Goal: Transaction & Acquisition: Purchase product/service

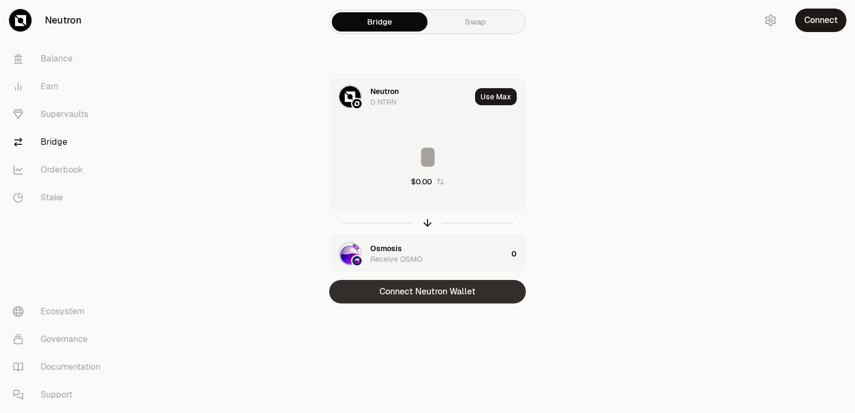
click at [431, 298] on button "Connect Neutron Wallet" at bounding box center [427, 292] width 197 height 24
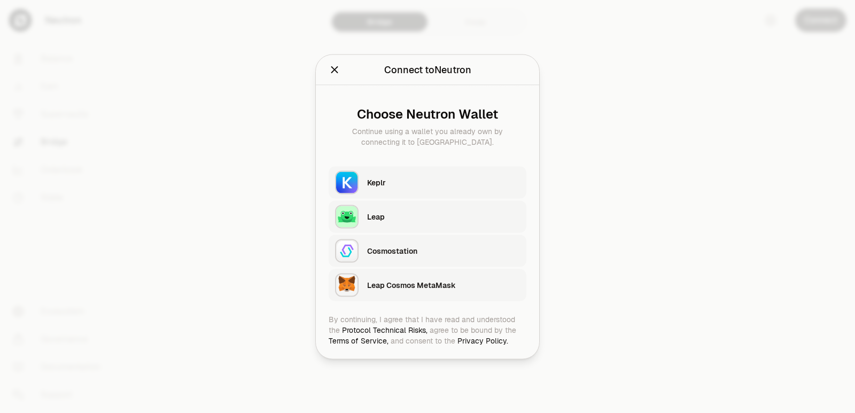
click at [368, 155] on div "Choose Neutron Wallet Continue using a wallet you already own by connecting it …" at bounding box center [428, 127] width 198 height 58
click at [364, 180] on button "Keplr" at bounding box center [428, 182] width 198 height 32
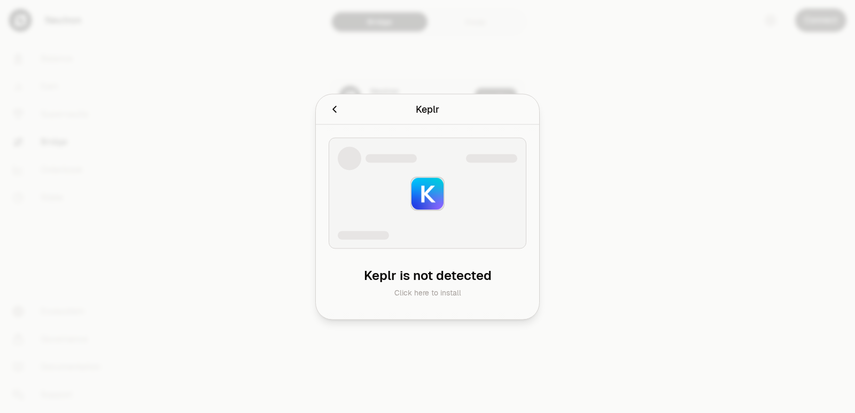
click at [719, 98] on div at bounding box center [427, 206] width 855 height 413
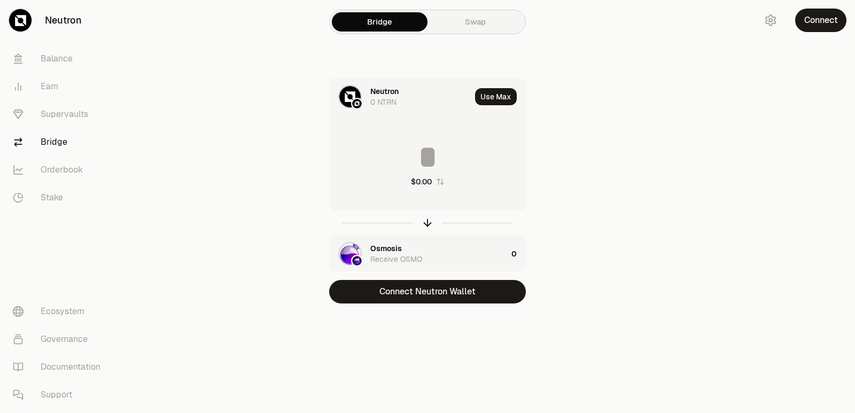
click at [253, 215] on div "Neutron 0 NTRN Use Max $0.00 Osmosis Receive OSMO 0 Connect Neutron Wallet" at bounding box center [427, 190] width 359 height 225
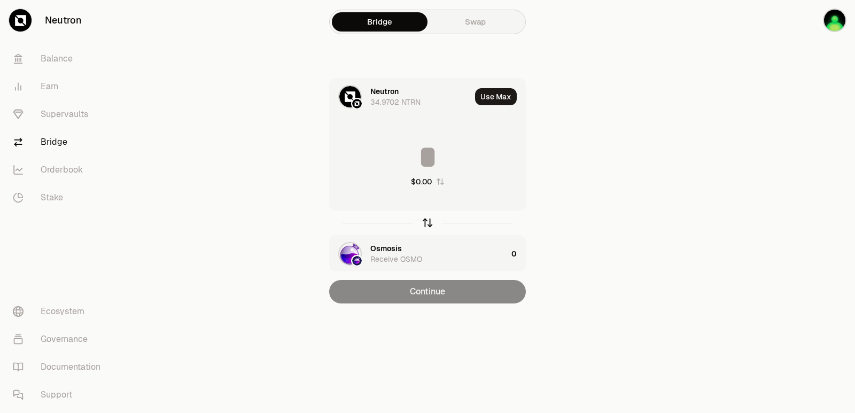
click at [421, 222] on div at bounding box center [427, 223] width 197 height 25
click at [422, 222] on icon "button" at bounding box center [428, 223] width 12 height 12
click at [425, 219] on icon "button" at bounding box center [428, 223] width 12 height 12
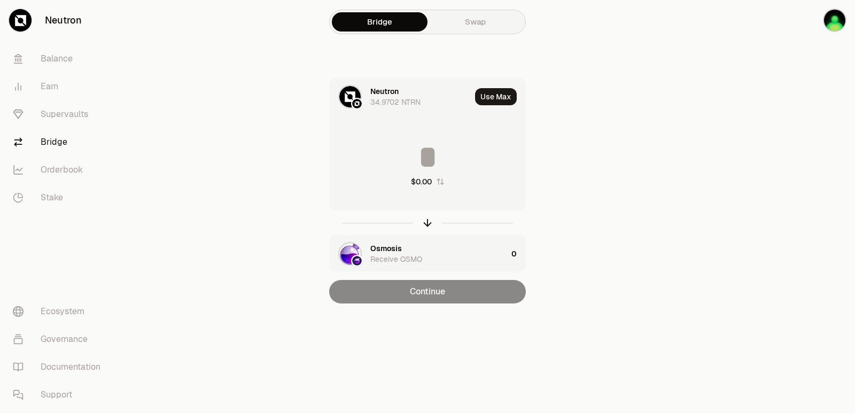
click at [400, 250] on div "Osmosis" at bounding box center [386, 248] width 32 height 11
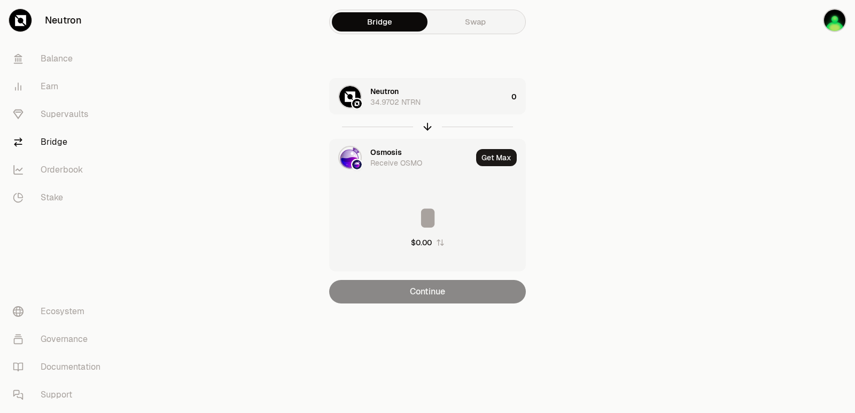
click at [391, 151] on div "Osmosis" at bounding box center [386, 152] width 32 height 11
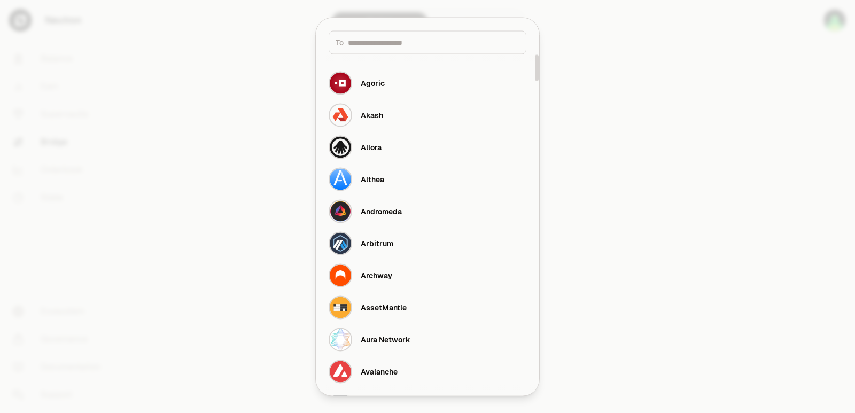
click at [393, 44] on input at bounding box center [434, 42] width 172 height 11
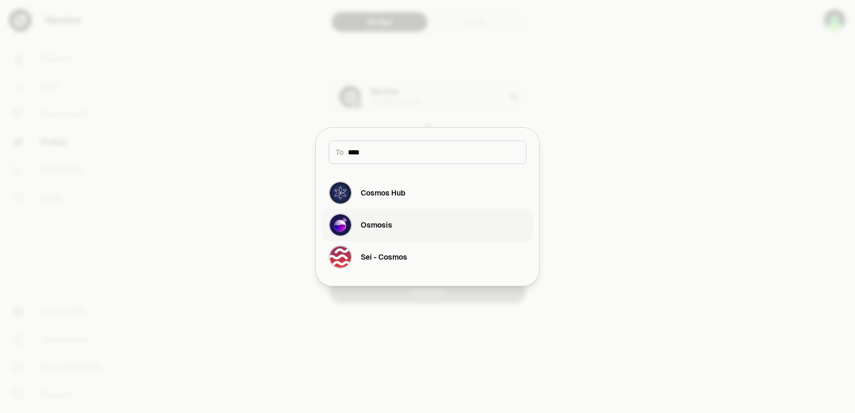
type input "****"
click at [406, 228] on button "Osmosis" at bounding box center [427, 225] width 211 height 32
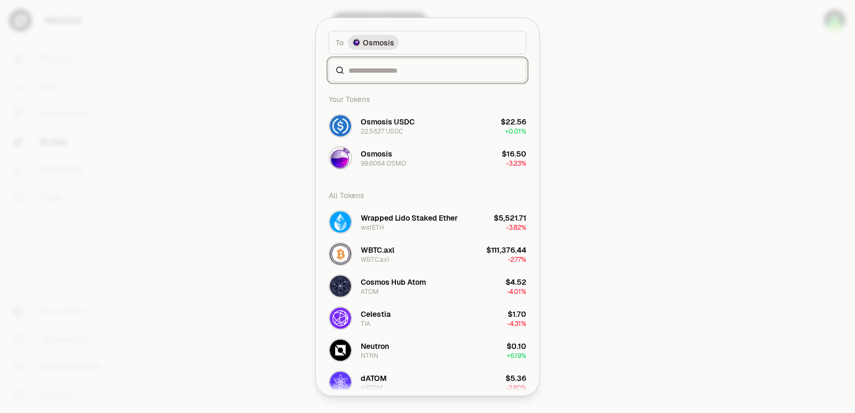
click at [406, 75] on input at bounding box center [433, 70] width 171 height 11
click at [402, 127] on div "22.5627 USDC" at bounding box center [382, 131] width 42 height 9
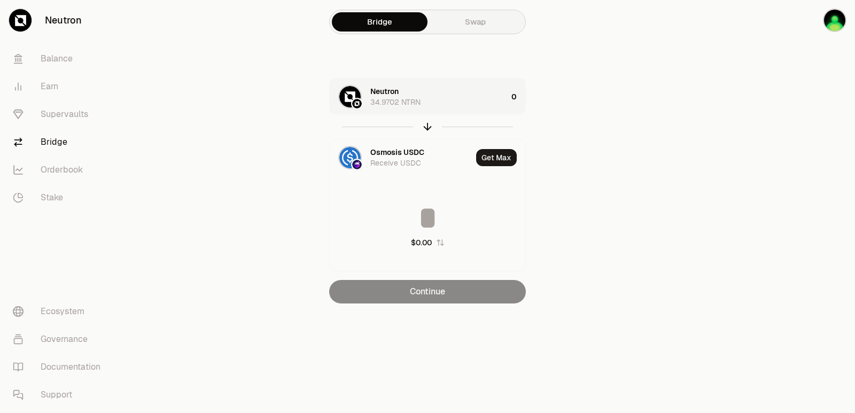
click at [435, 95] on div "Neutron 34.9702 NTRN" at bounding box center [438, 96] width 137 height 21
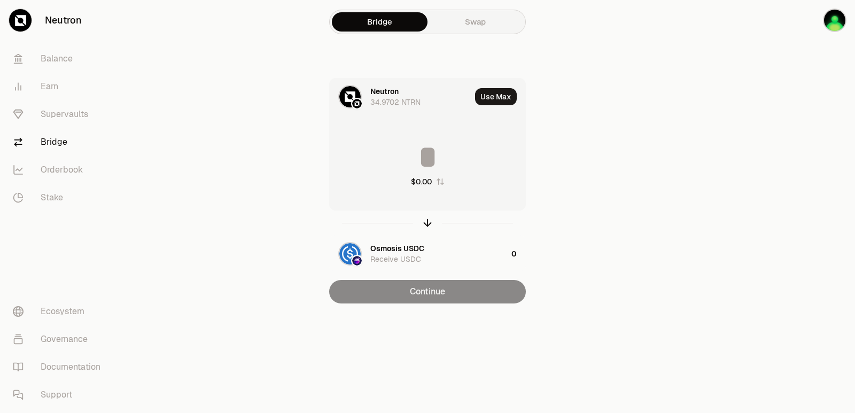
click at [385, 89] on div "Neutron" at bounding box center [384, 91] width 28 height 11
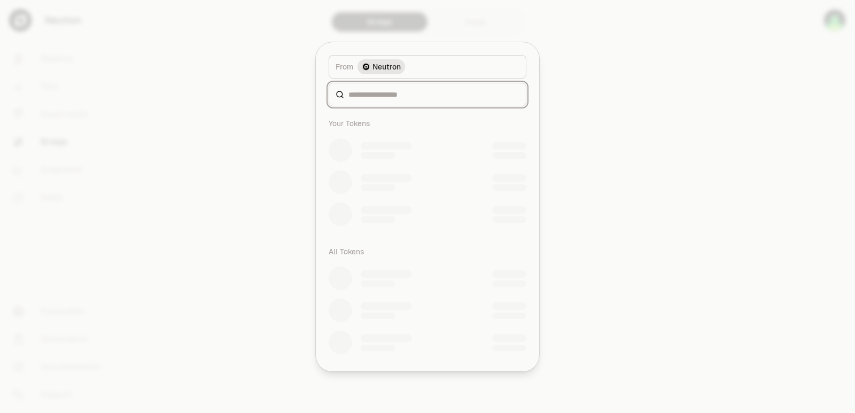
click at [384, 99] on input at bounding box center [433, 94] width 171 height 11
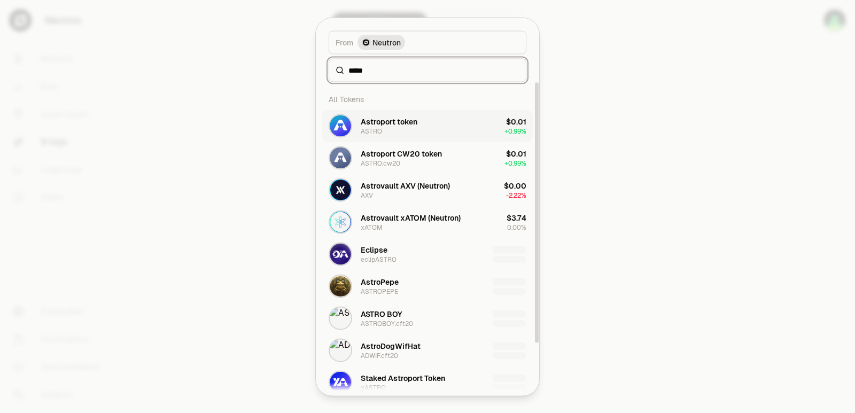
type input "*****"
click at [413, 127] on div "Astroport token ASTRO" at bounding box center [389, 125] width 57 height 19
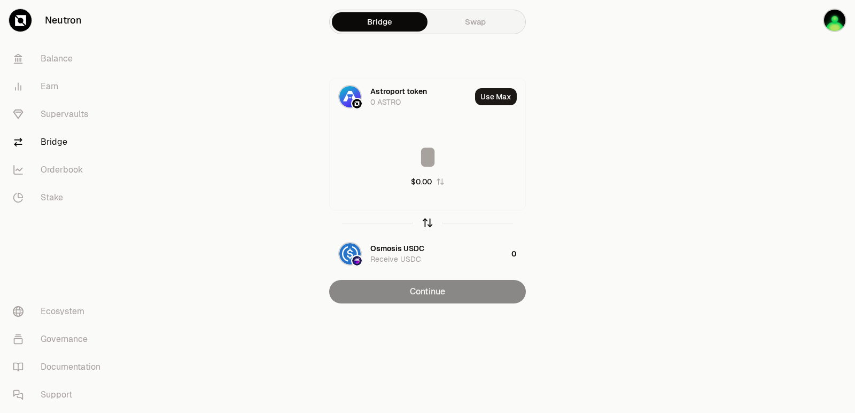
click at [427, 217] on icon "button" at bounding box center [428, 223] width 12 height 12
click at [423, 144] on input at bounding box center [428, 157] width 196 height 32
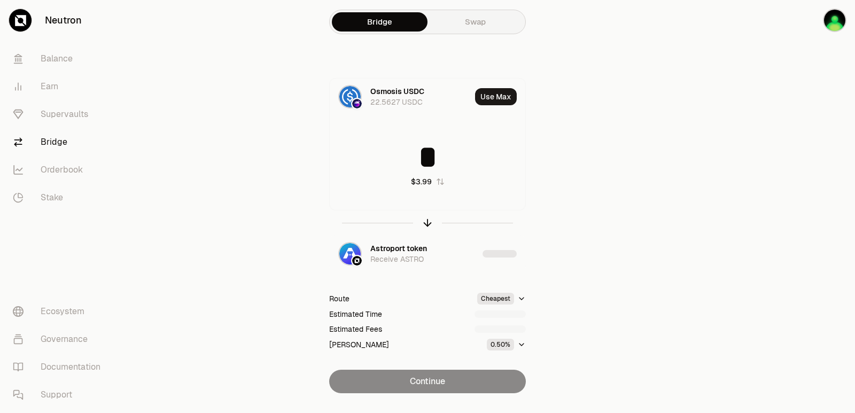
type input "*"
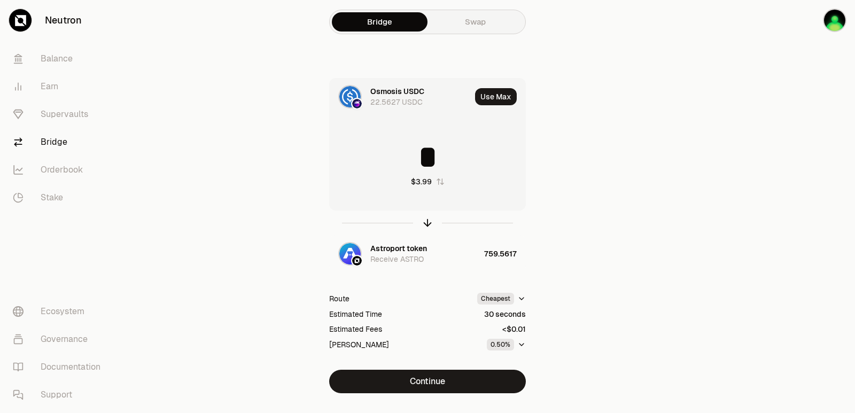
click at [426, 231] on div at bounding box center [427, 223] width 197 height 25
click at [427, 227] on icon "button" at bounding box center [428, 223] width 12 height 12
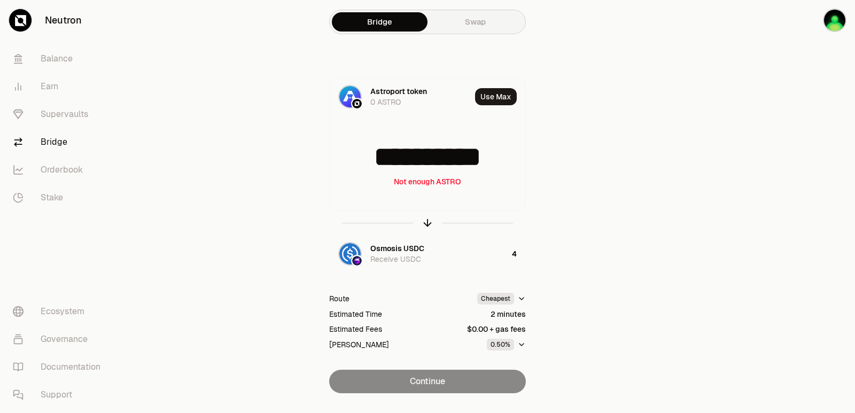
scroll to position [2, 0]
drag, startPoint x: 508, startPoint y: 159, endPoint x: 307, endPoint y: 169, distance: 201.2
click at [307, 169] on div "**********" at bounding box center [427, 235] width 359 height 315
type input "***"
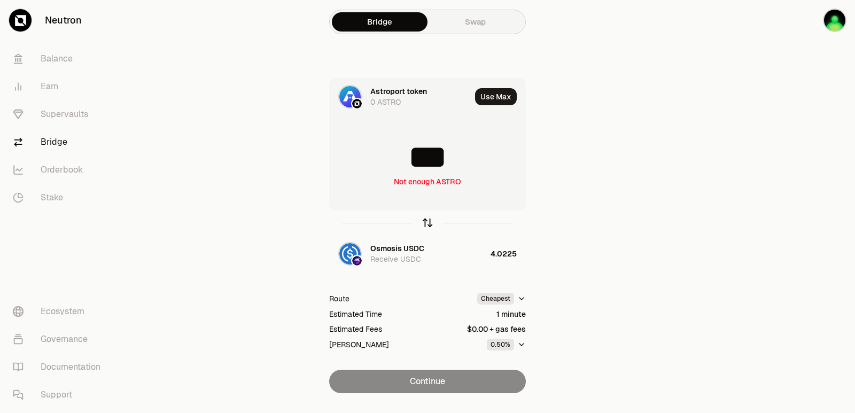
click at [428, 222] on icon "button" at bounding box center [428, 223] width 12 height 12
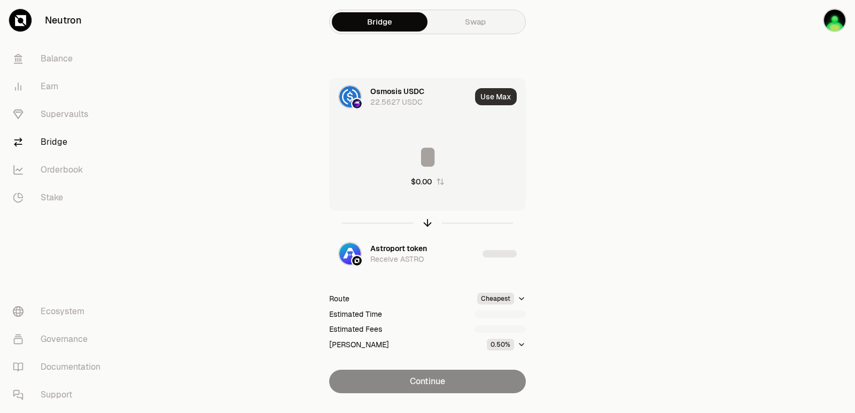
click at [492, 97] on button "Use Max" at bounding box center [496, 96] width 42 height 17
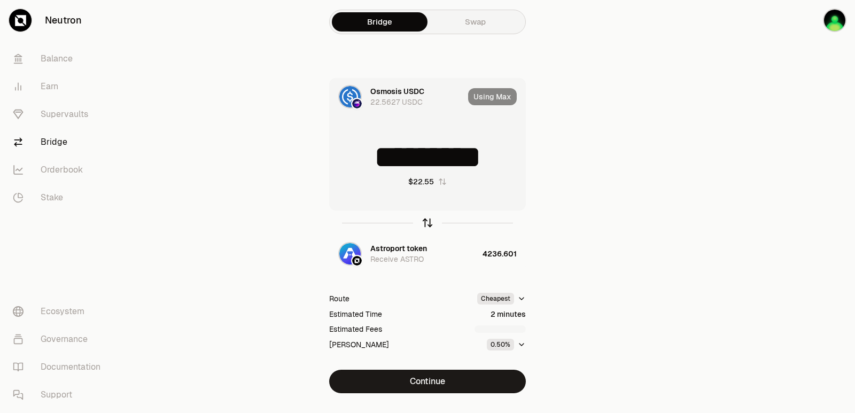
click at [431, 220] on icon "button" at bounding box center [428, 223] width 12 height 12
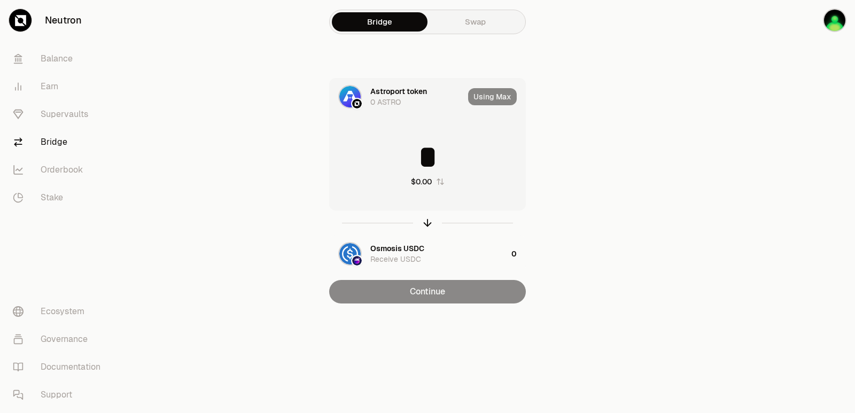
click at [422, 161] on input "*" at bounding box center [428, 157] width 196 height 32
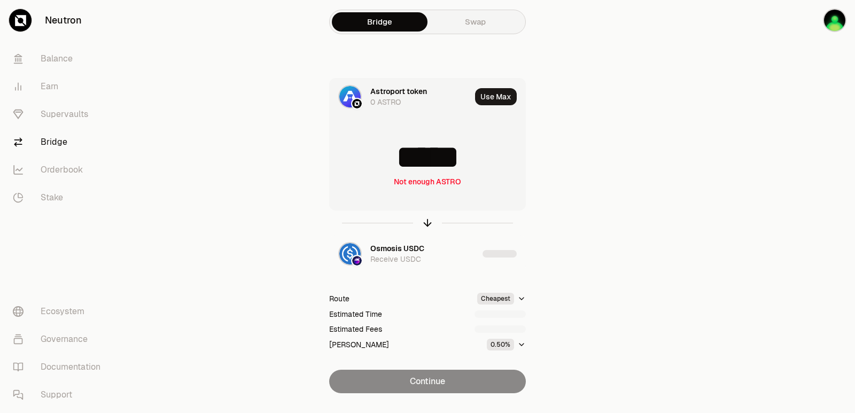
click at [484, 154] on input "*****" at bounding box center [428, 157] width 196 height 32
type input "****"
click at [429, 223] on icon "button" at bounding box center [428, 223] width 12 height 12
click at [416, 160] on input at bounding box center [428, 157] width 196 height 32
click at [416, 160] on input "*********" at bounding box center [428, 157] width 196 height 32
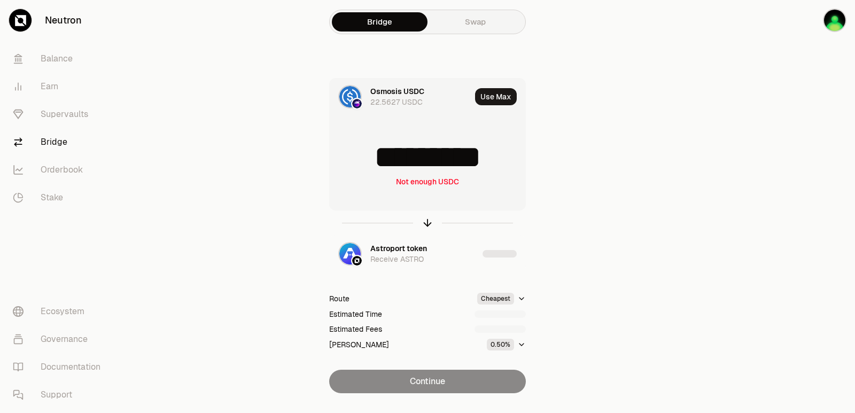
click at [416, 160] on input "*********" at bounding box center [428, 157] width 196 height 32
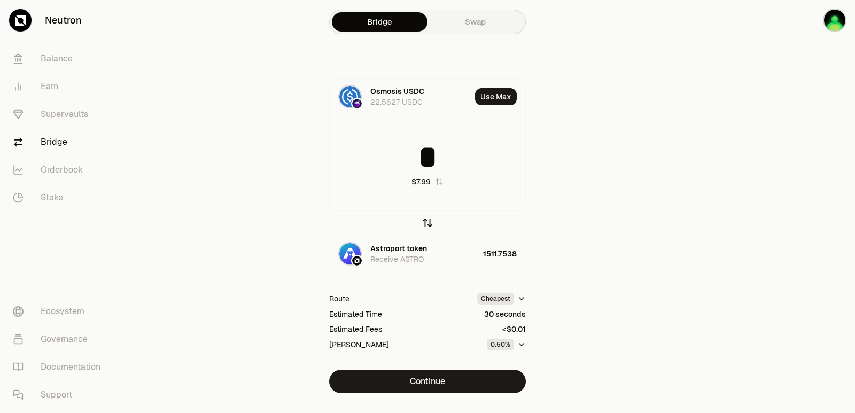
type input "*"
click at [426, 222] on icon "button" at bounding box center [428, 223] width 12 height 12
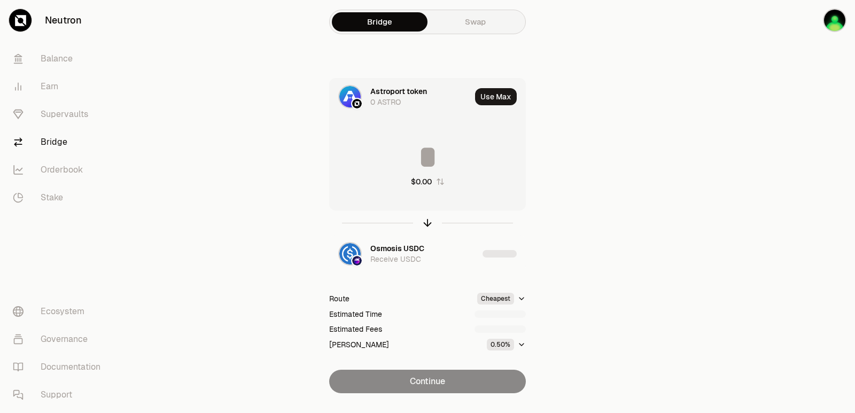
click at [408, 159] on input at bounding box center [428, 157] width 196 height 32
type input "****"
click at [425, 227] on icon "button" at bounding box center [428, 223] width 12 height 12
click at [433, 159] on input at bounding box center [428, 157] width 196 height 32
type input "*"
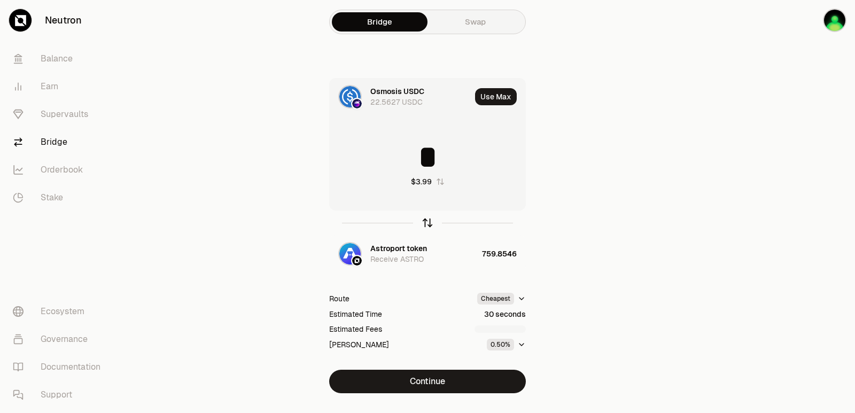
click at [422, 227] on div "button" at bounding box center [428, 223] width 12 height 12
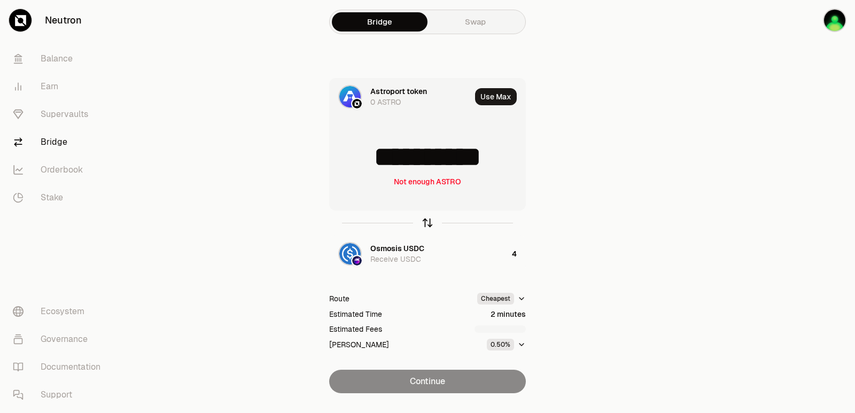
click at [422, 227] on icon "button" at bounding box center [428, 223] width 12 height 12
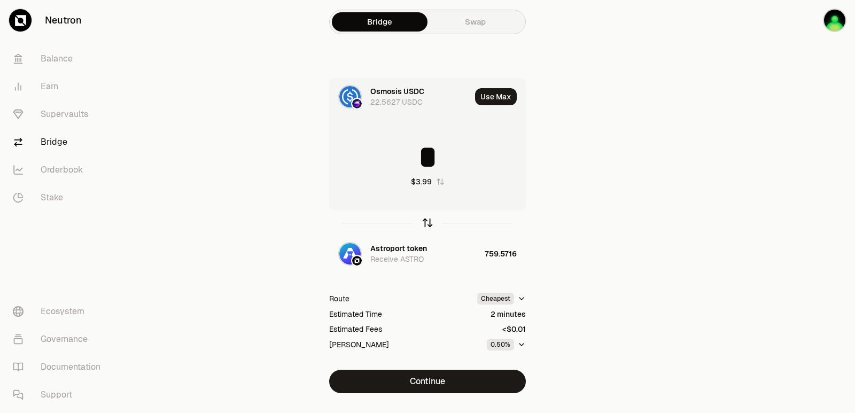
click at [422, 227] on icon "button" at bounding box center [428, 223] width 12 height 12
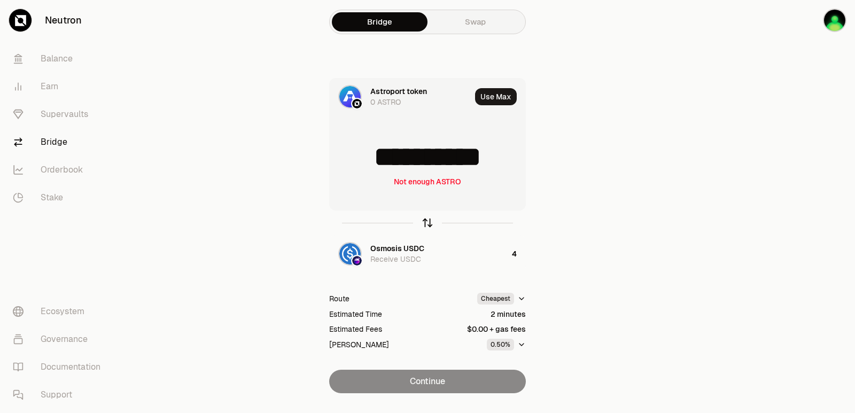
click at [422, 227] on icon "button" at bounding box center [428, 223] width 12 height 12
type input "*"
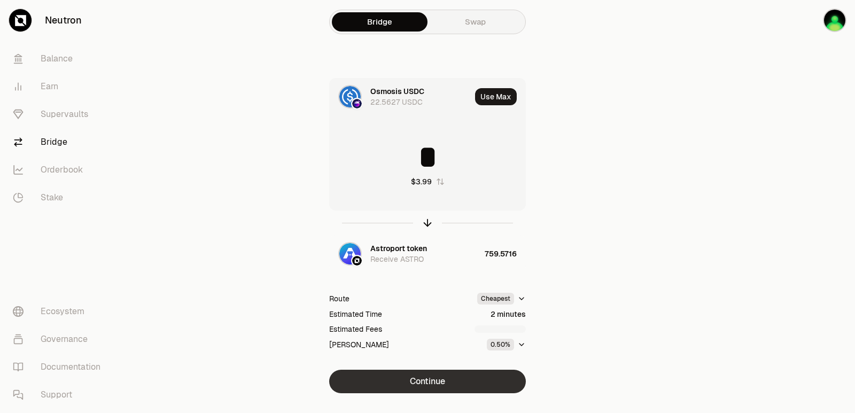
click at [422, 385] on button "Continue" at bounding box center [427, 382] width 197 height 24
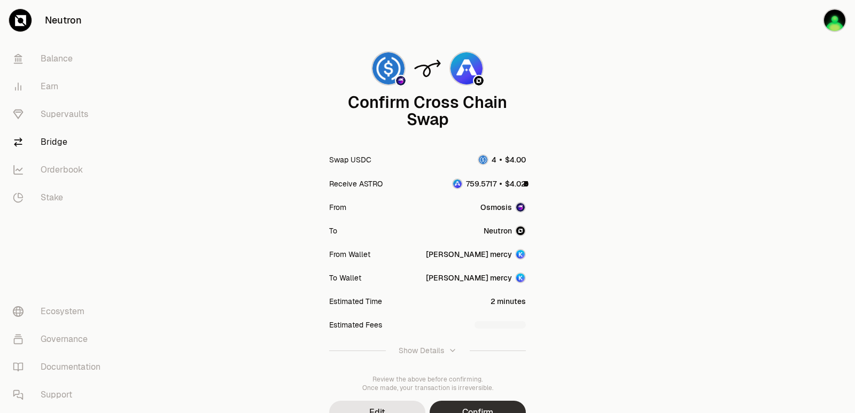
scroll to position [88, 0]
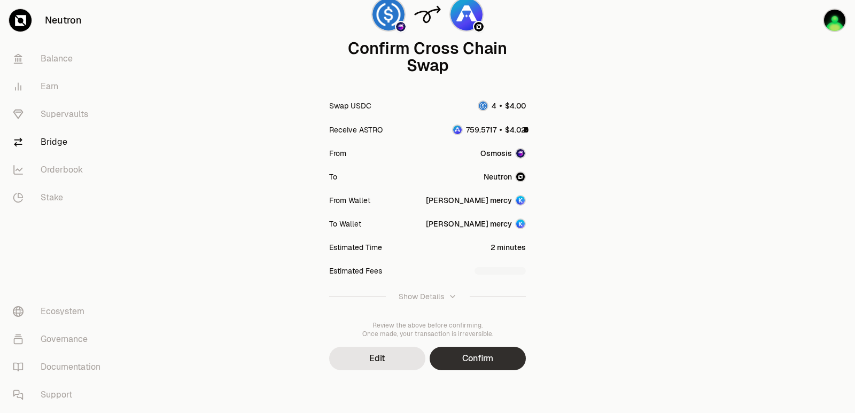
click at [487, 355] on button "Confirm" at bounding box center [478, 359] width 96 height 24
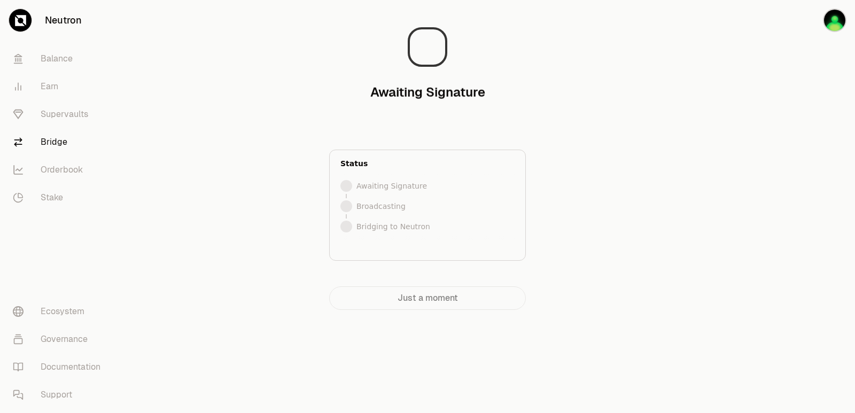
scroll to position [0, 0]
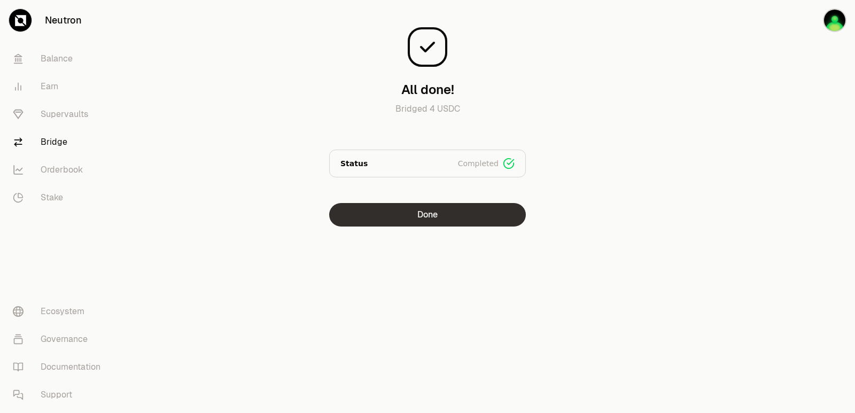
click at [467, 211] on button "Done" at bounding box center [427, 215] width 197 height 24
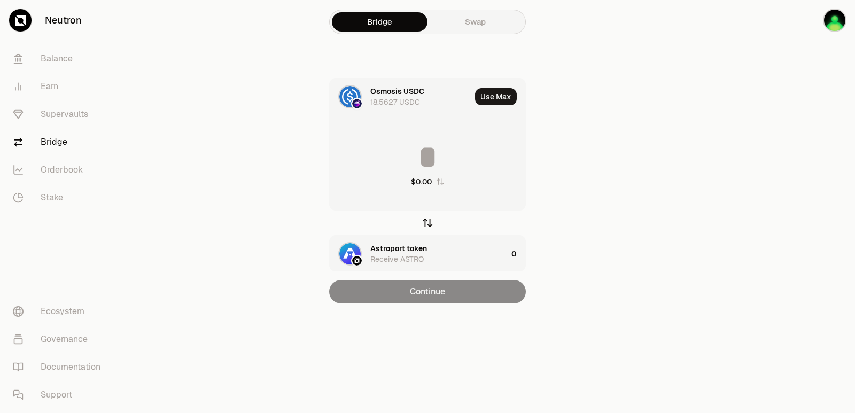
click at [427, 225] on icon "button" at bounding box center [428, 223] width 12 height 12
click at [488, 100] on button "Use Max" at bounding box center [496, 96] width 42 height 17
type input "**********"
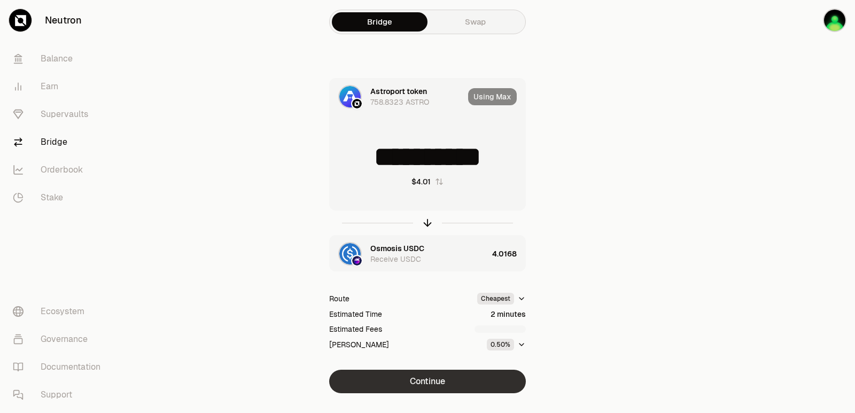
click at [443, 385] on button "Continue" at bounding box center [427, 382] width 197 height 24
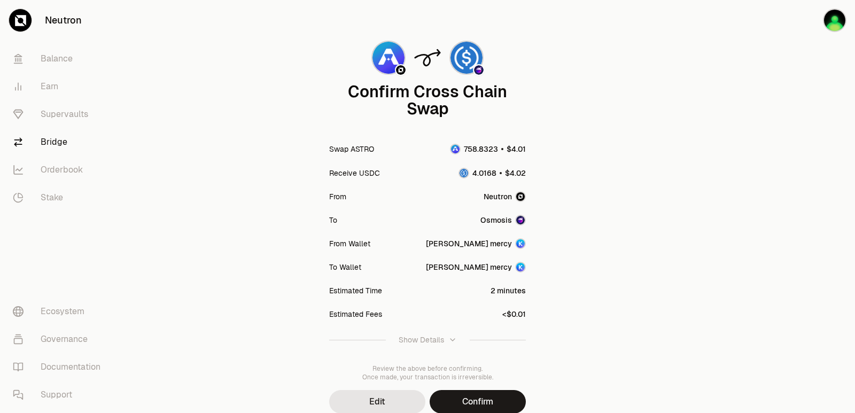
scroll to position [88, 0]
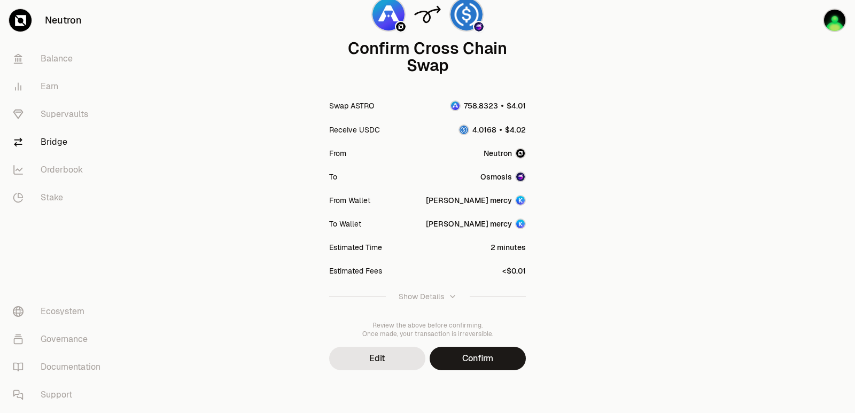
click at [466, 354] on button "Confirm" at bounding box center [478, 359] width 96 height 24
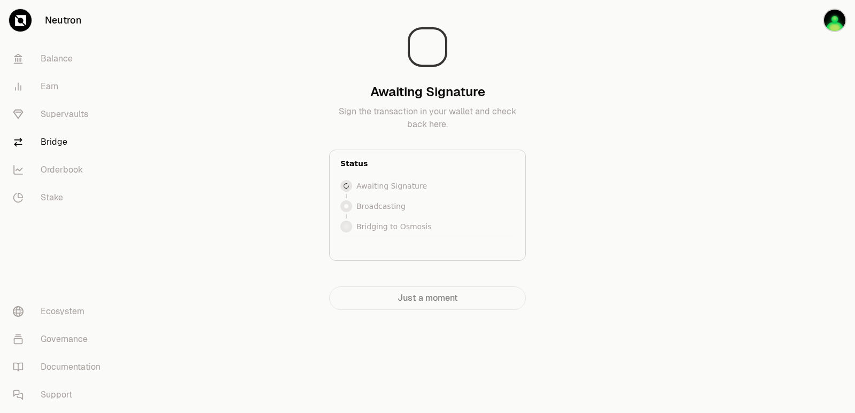
scroll to position [0, 0]
click at [854, 218] on div at bounding box center [795, 176] width 120 height 353
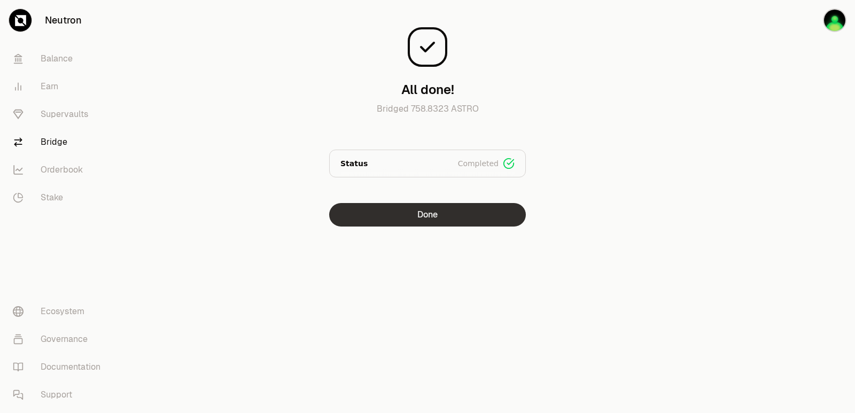
click at [470, 216] on button "Done" at bounding box center [427, 215] width 197 height 24
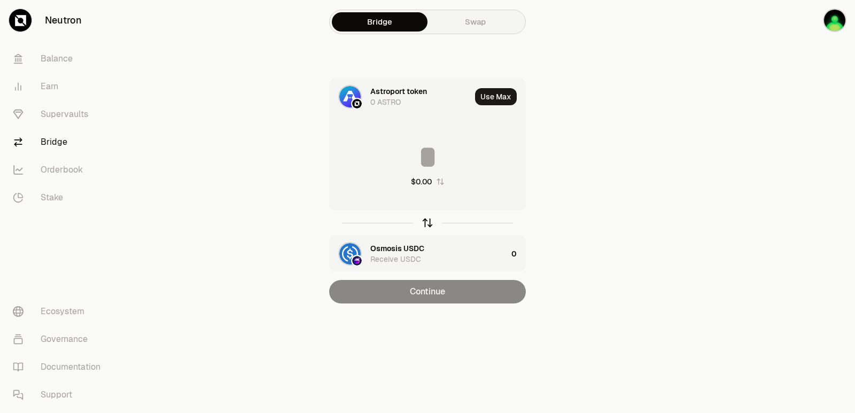
click at [430, 222] on icon "button" at bounding box center [427, 221] width 7 height 3
click at [430, 163] on input at bounding box center [428, 157] width 196 height 32
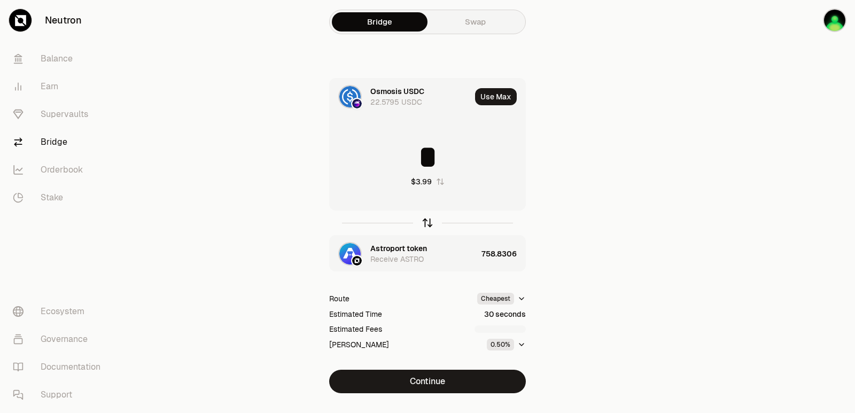
click at [432, 222] on icon "button" at bounding box center [428, 223] width 12 height 12
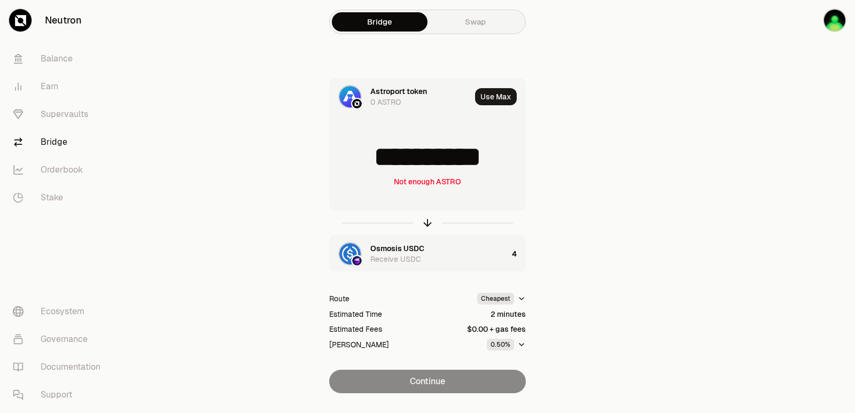
scroll to position [2, 0]
drag, startPoint x: 506, startPoint y: 159, endPoint x: 364, endPoint y: 166, distance: 141.7
click at [364, 166] on input "**********" at bounding box center [428, 157] width 196 height 32
type input "***"
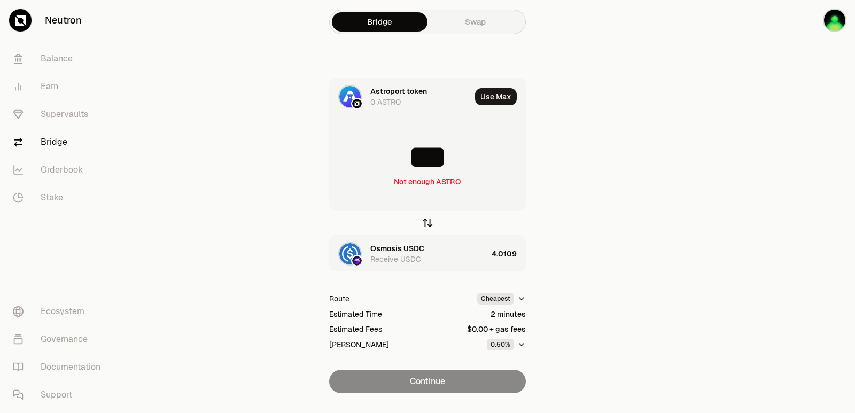
click at [425, 221] on icon "button" at bounding box center [428, 223] width 12 height 12
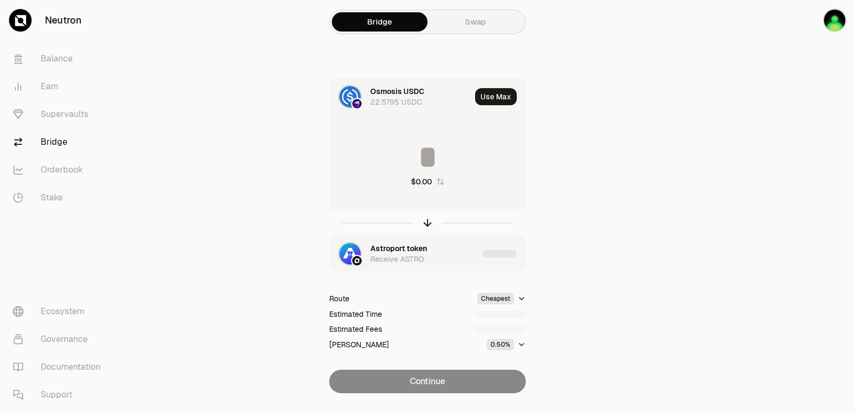
click at [403, 247] on div "Astroport token" at bounding box center [398, 248] width 57 height 11
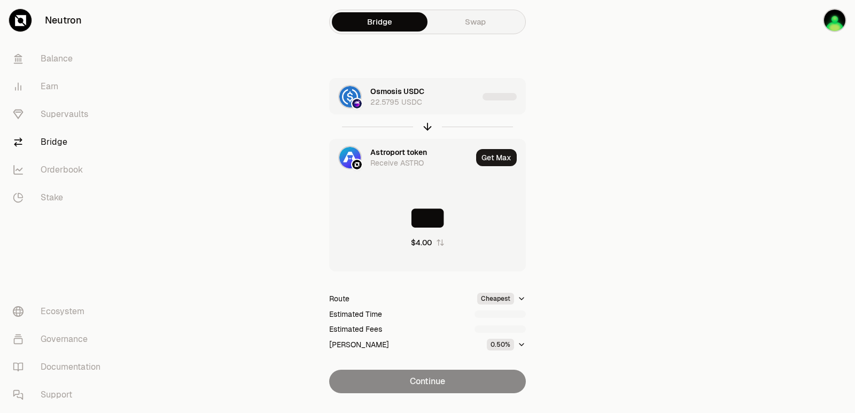
click at [395, 149] on div "Astroport token" at bounding box center [398, 152] width 57 height 11
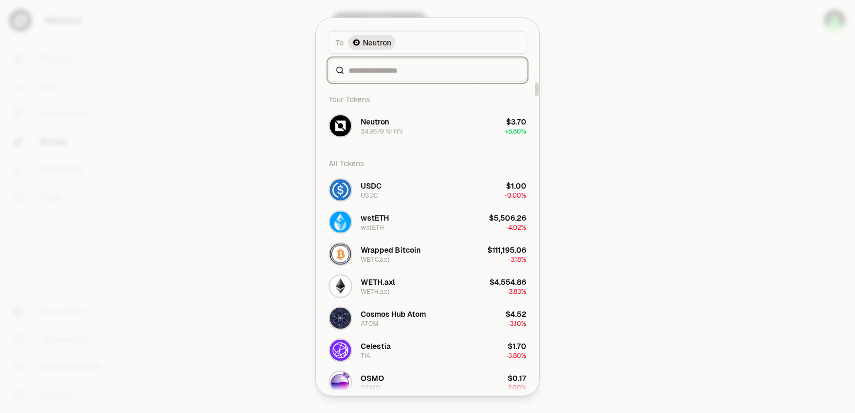
click at [368, 65] on input at bounding box center [433, 70] width 171 height 11
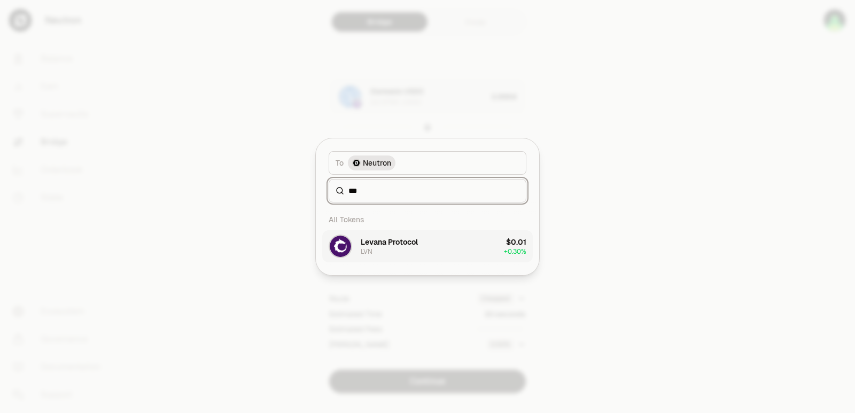
type input "***"
click at [388, 257] on div "Levana Protocol LVN" at bounding box center [373, 247] width 89 height 24
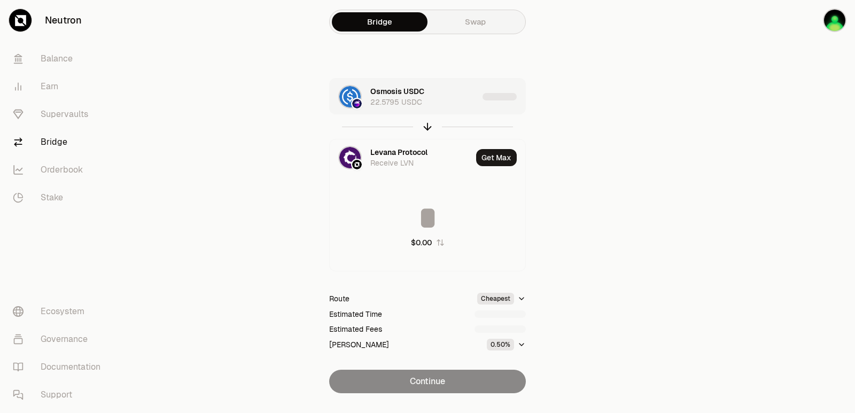
type input "**********"
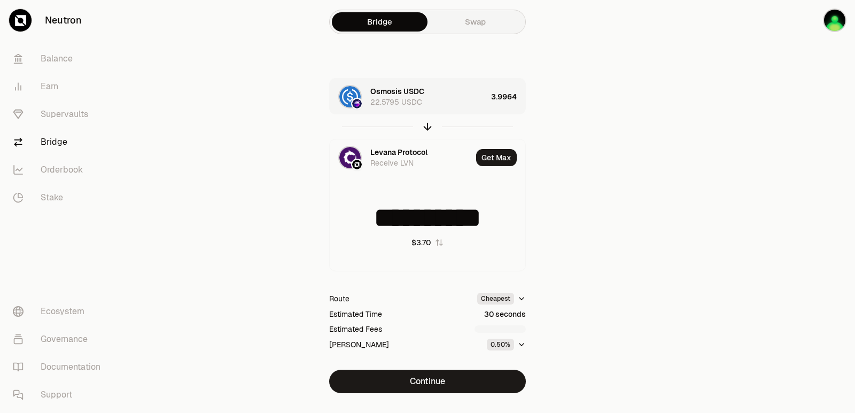
click at [462, 106] on div "Osmosis USDC 22.5795 USDC" at bounding box center [428, 96] width 116 height 21
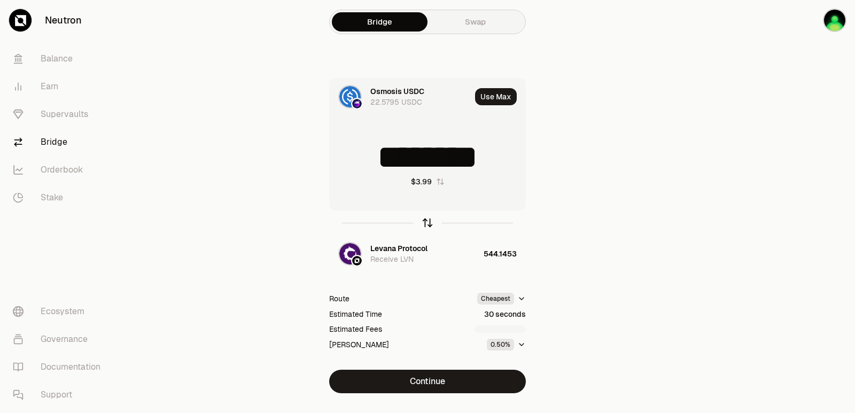
click at [427, 220] on icon "button" at bounding box center [427, 223] width 0 height 7
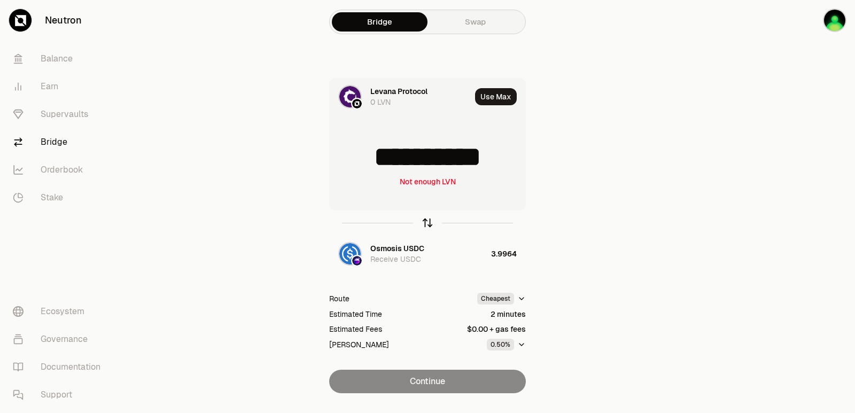
click at [427, 220] on icon "button" at bounding box center [427, 223] width 0 height 7
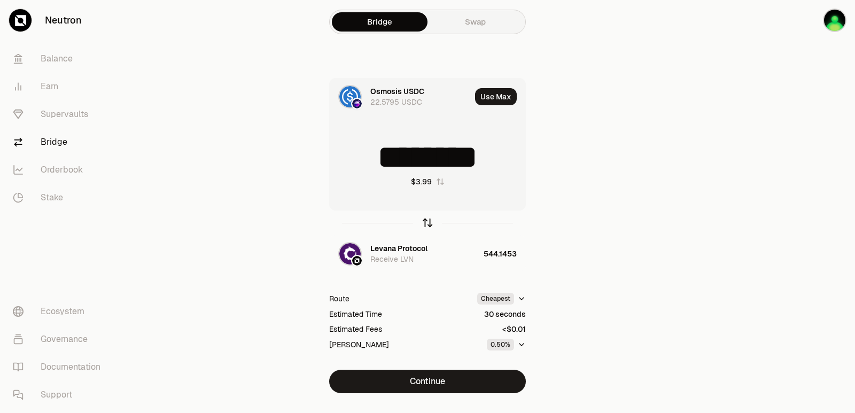
click at [427, 220] on icon "button" at bounding box center [427, 223] width 0 height 7
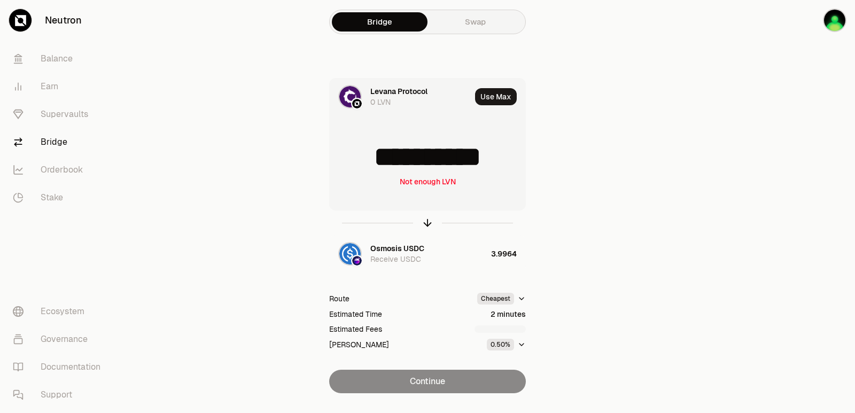
scroll to position [2, 0]
drag, startPoint x: 512, startPoint y: 159, endPoint x: 384, endPoint y: 167, distance: 128.0
click at [384, 167] on input "**********" at bounding box center [428, 157] width 196 height 32
type input "***"
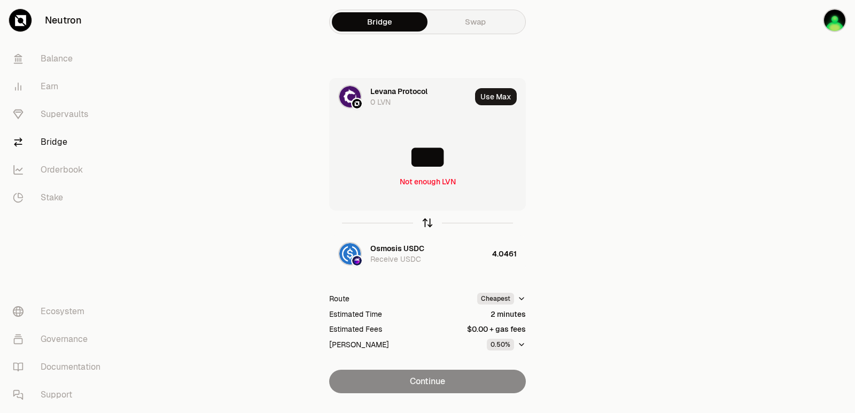
click at [431, 223] on icon "button" at bounding box center [427, 221] width 7 height 3
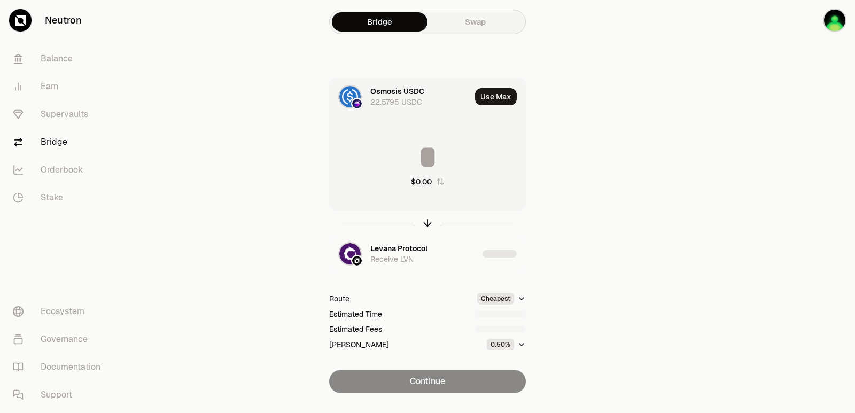
click at [421, 163] on input at bounding box center [428, 157] width 196 height 32
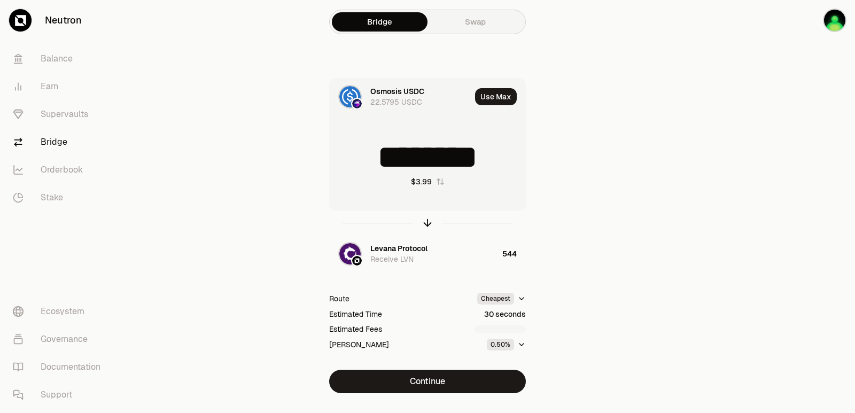
type input "********"
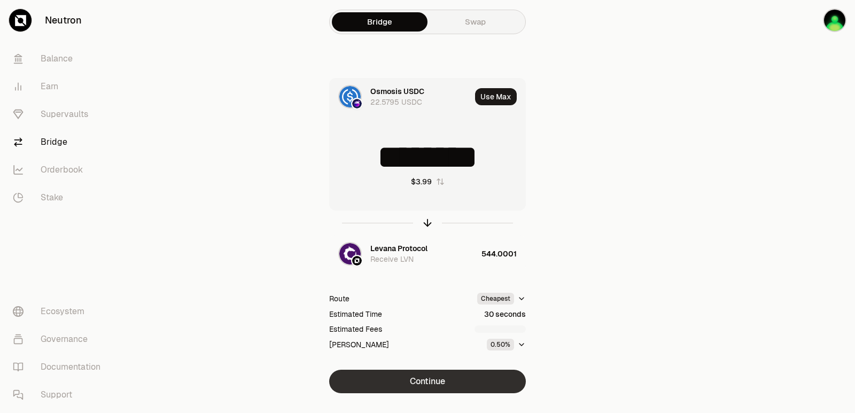
click at [446, 378] on button "Continue" at bounding box center [427, 382] width 197 height 24
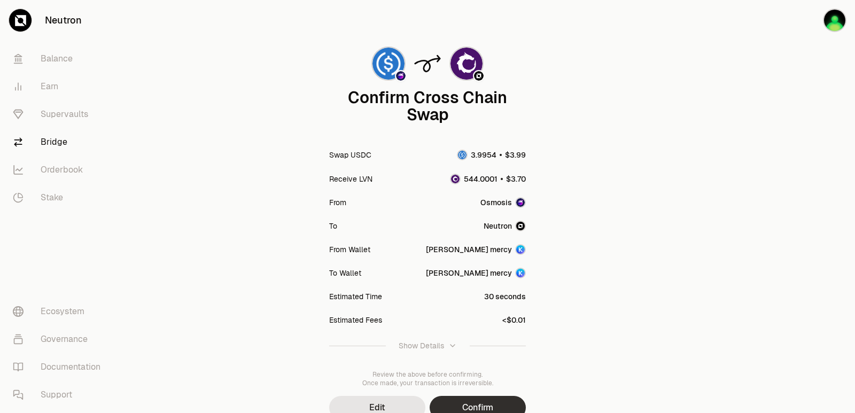
scroll to position [88, 0]
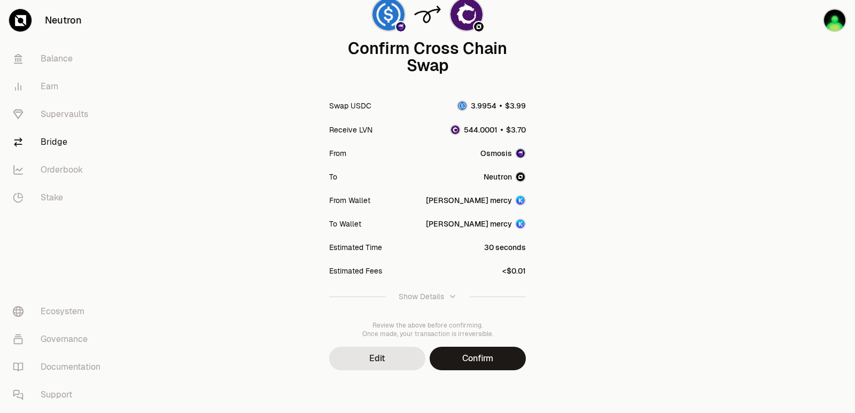
click at [468, 370] on button "Confirm" at bounding box center [478, 359] width 96 height 24
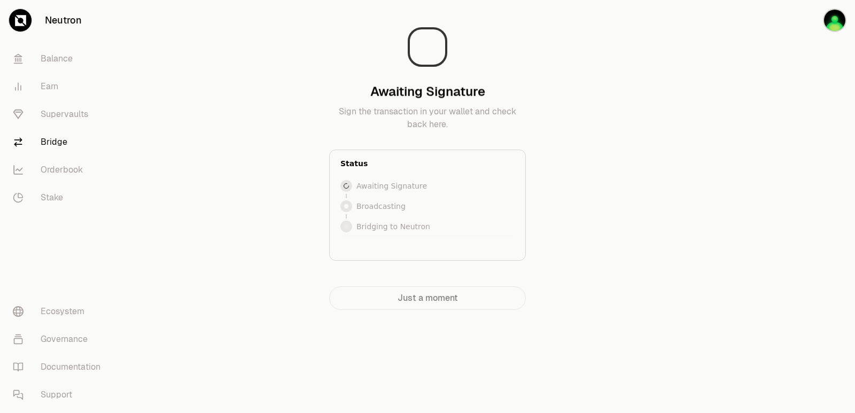
scroll to position [0, 0]
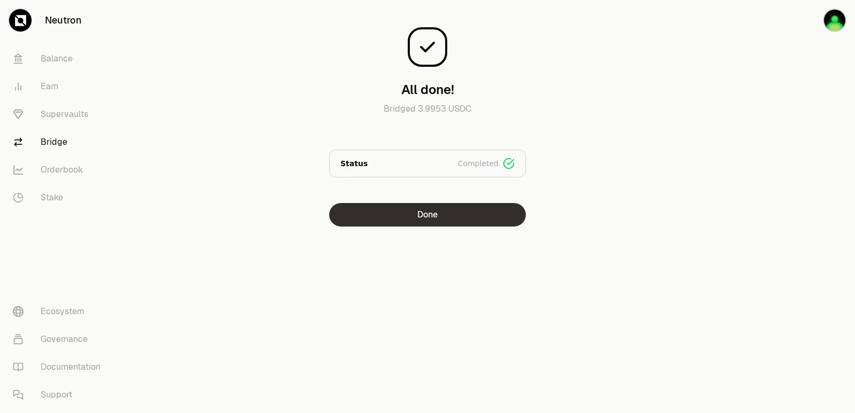
click at [460, 222] on button "Done" at bounding box center [427, 215] width 197 height 24
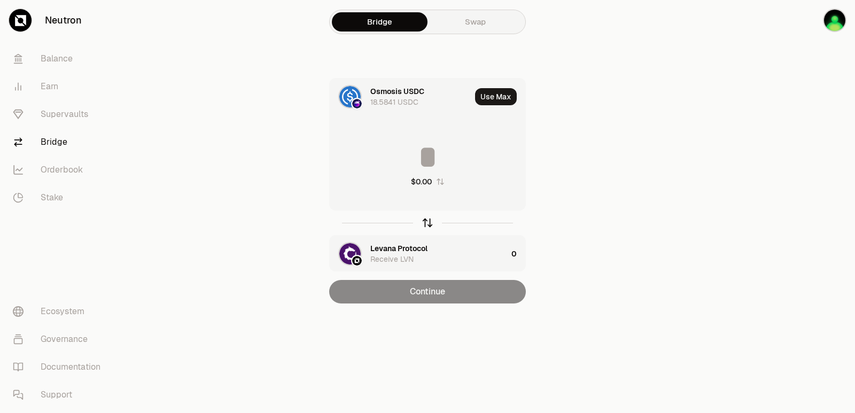
click at [428, 223] on icon "button" at bounding box center [428, 223] width 12 height 12
click at [492, 94] on button "Use Max" at bounding box center [496, 96] width 42 height 17
type input "**********"
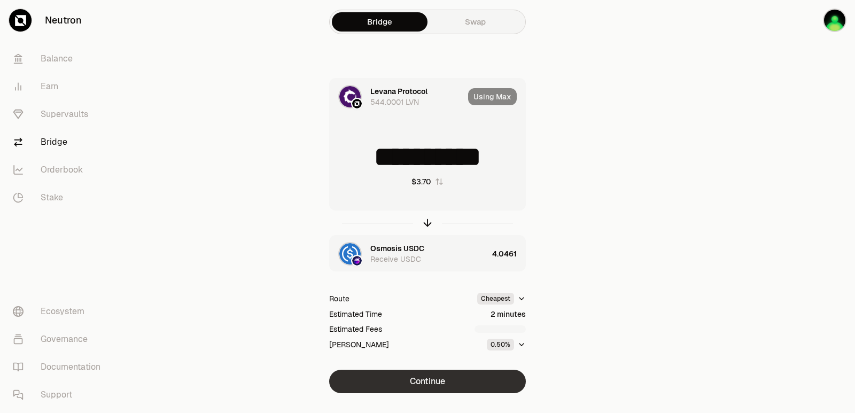
click at [441, 378] on button "Continue" at bounding box center [427, 382] width 197 height 24
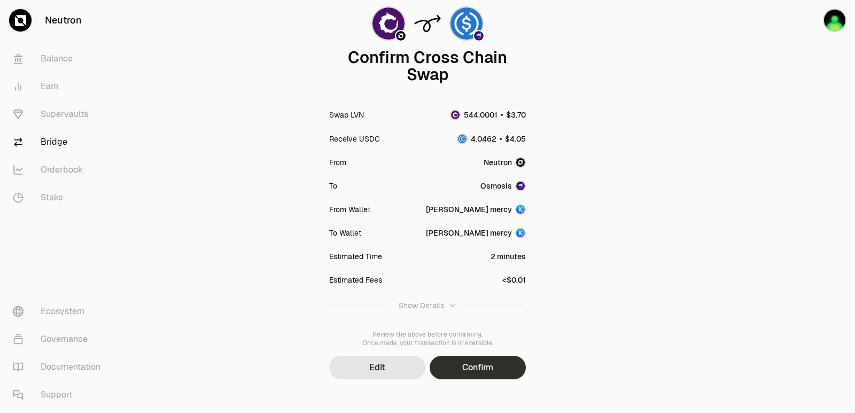
scroll to position [88, 0]
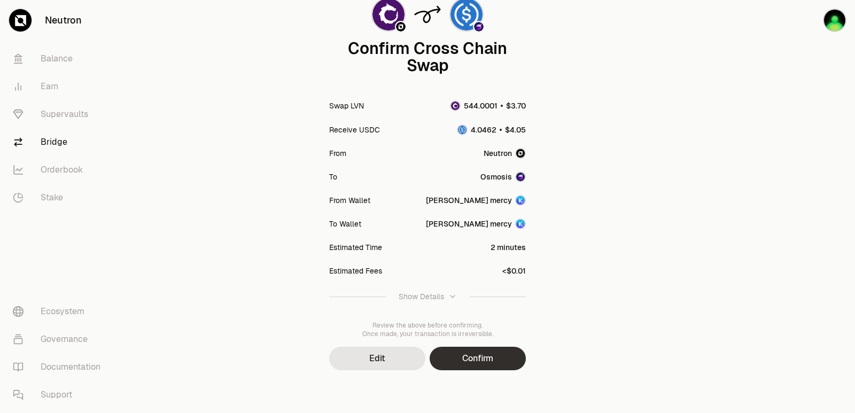
click at [470, 360] on button "Confirm" at bounding box center [478, 359] width 96 height 24
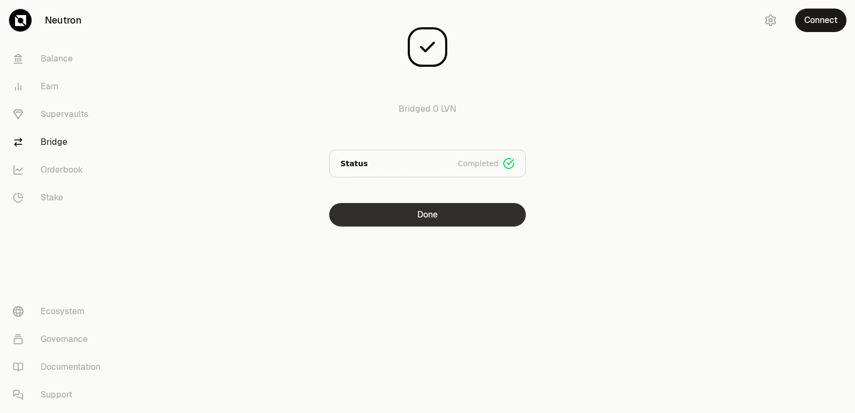
click at [448, 212] on button "Done" at bounding box center [427, 215] width 197 height 24
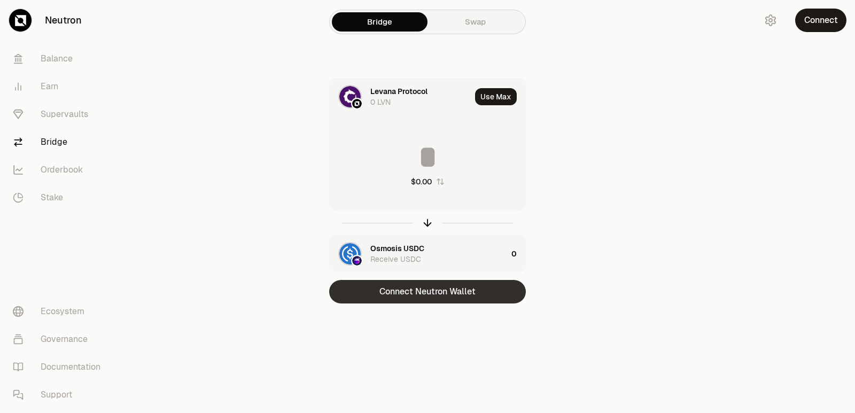
click at [415, 291] on button "Connect Neutron Wallet" at bounding box center [427, 292] width 197 height 24
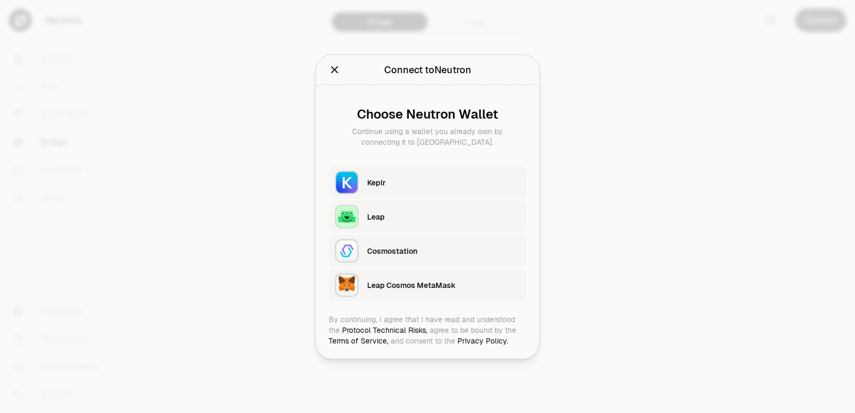
click at [411, 175] on div "Keplr" at bounding box center [443, 182] width 153 height 16
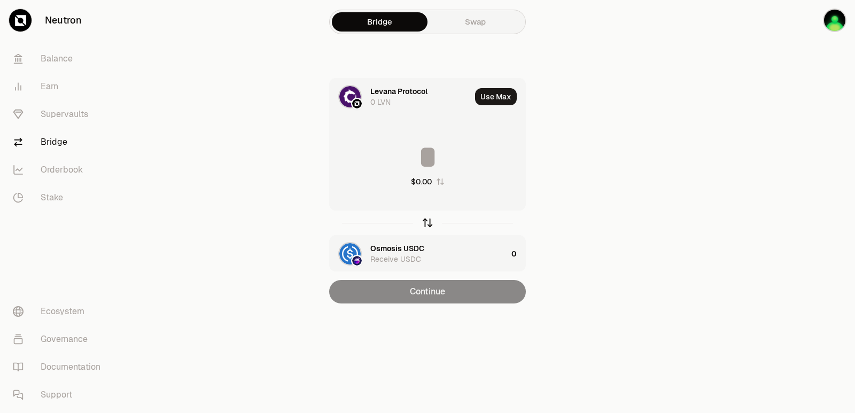
click at [428, 220] on icon "button" at bounding box center [428, 223] width 12 height 12
click at [426, 224] on icon "button" at bounding box center [428, 223] width 12 height 12
click at [426, 157] on input at bounding box center [428, 157] width 196 height 32
click at [425, 223] on icon "button" at bounding box center [428, 223] width 12 height 12
click at [391, 159] on input at bounding box center [428, 157] width 196 height 32
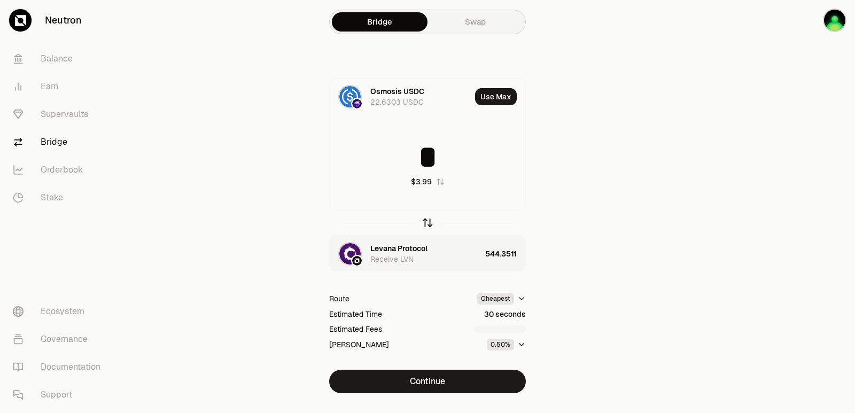
type input "*"
click at [425, 221] on icon "button" at bounding box center [427, 221] width 7 height 3
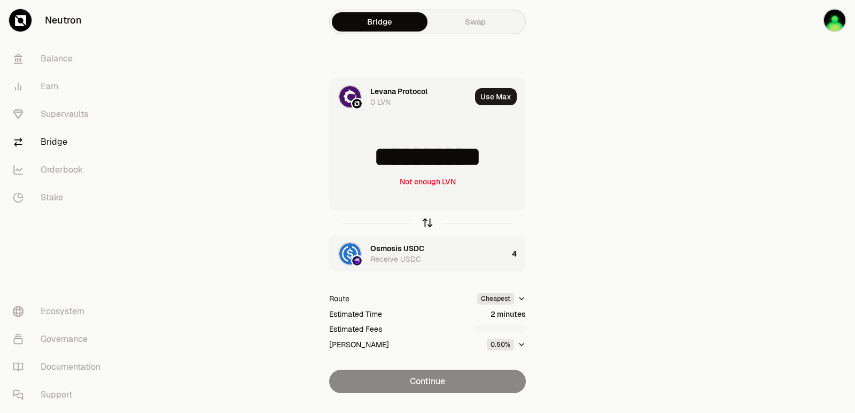
click at [425, 221] on icon "button" at bounding box center [427, 221] width 7 height 3
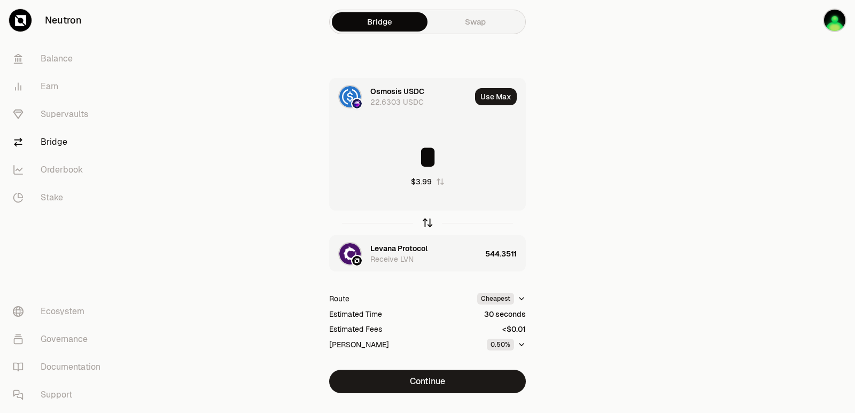
click at [425, 221] on icon "button" at bounding box center [427, 221] width 7 height 3
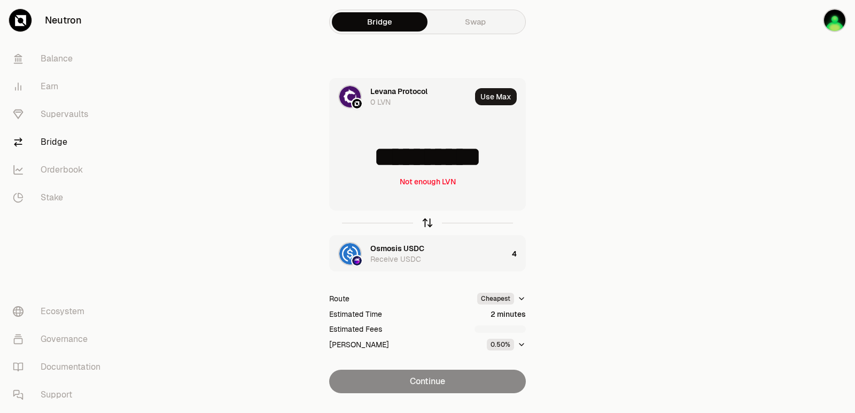
click at [425, 221] on icon "button" at bounding box center [427, 221] width 7 height 3
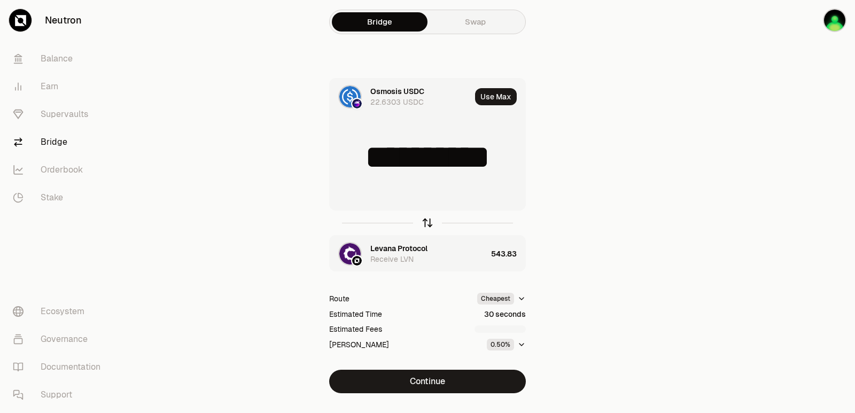
type input "*"
click at [404, 248] on div "Levana Protocol" at bounding box center [398, 248] width 57 height 11
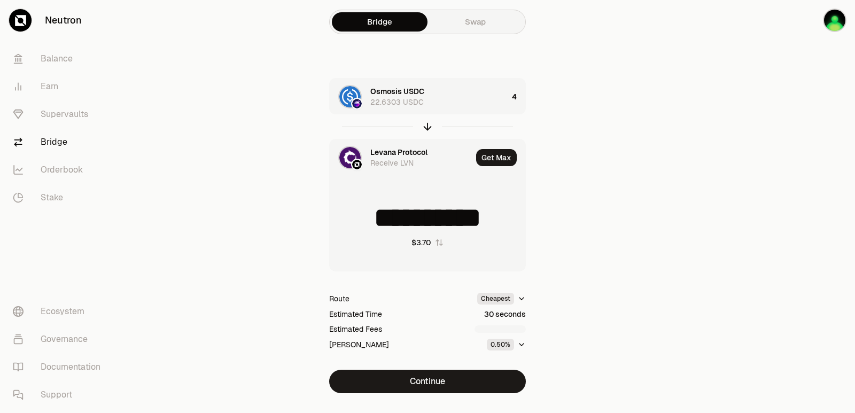
click at [385, 149] on div "Levana Protocol" at bounding box center [398, 152] width 57 height 11
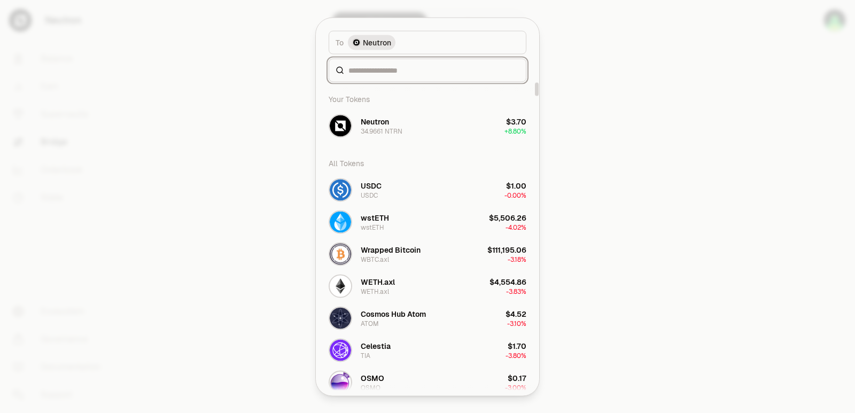
click at [377, 67] on input at bounding box center [433, 70] width 171 height 11
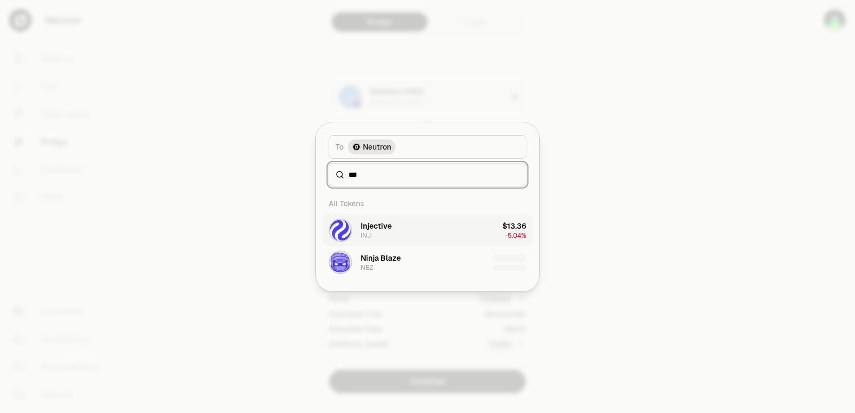
type input "***"
click at [385, 227] on div "Injective" at bounding box center [376, 226] width 31 height 11
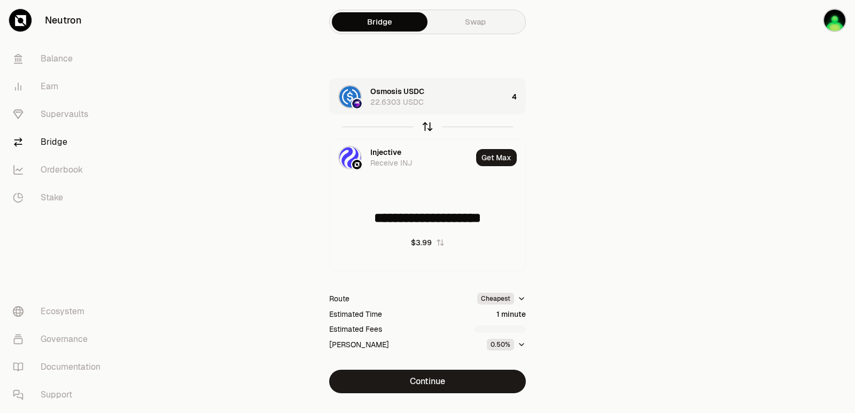
click at [426, 126] on icon "button" at bounding box center [428, 127] width 12 height 12
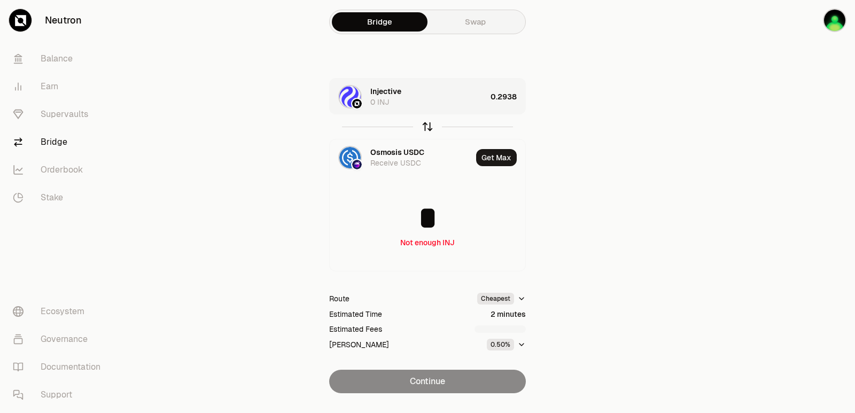
click at [425, 126] on icon "button" at bounding box center [427, 124] width 7 height 3
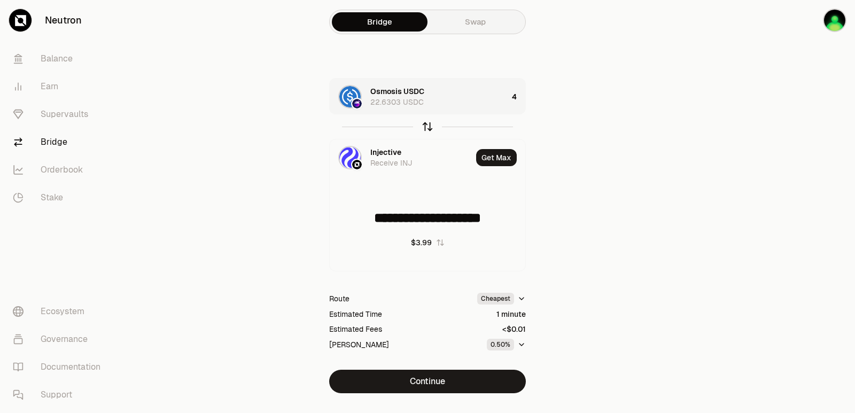
click at [425, 126] on icon "button" at bounding box center [427, 124] width 7 height 3
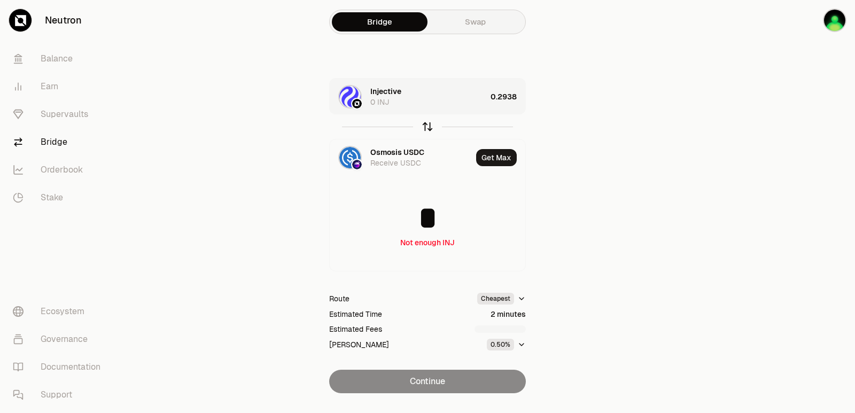
click at [422, 129] on icon "button" at bounding box center [428, 127] width 12 height 12
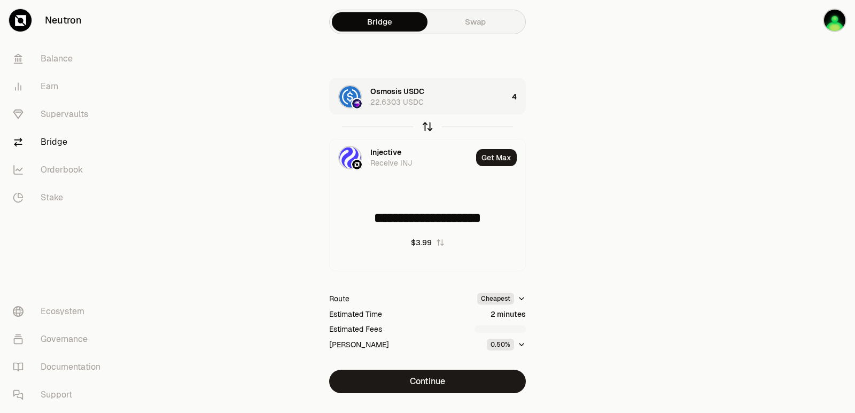
click at [422, 129] on icon "button" at bounding box center [428, 127] width 12 height 12
type input "*"
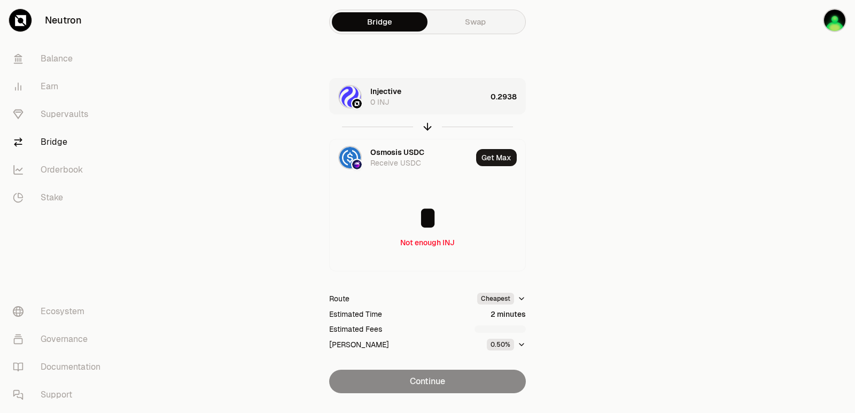
click at [444, 101] on div "Injective 0 INJ" at bounding box center [428, 96] width 116 height 21
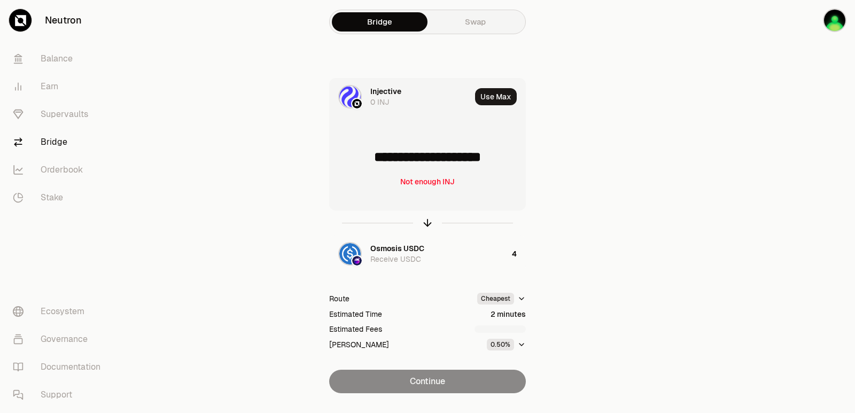
drag, startPoint x: 519, startPoint y: 154, endPoint x: 371, endPoint y: 166, distance: 148.5
click at [371, 166] on input "**********" at bounding box center [428, 157] width 196 height 32
type input "******"
click at [429, 221] on icon "button" at bounding box center [427, 221] width 7 height 3
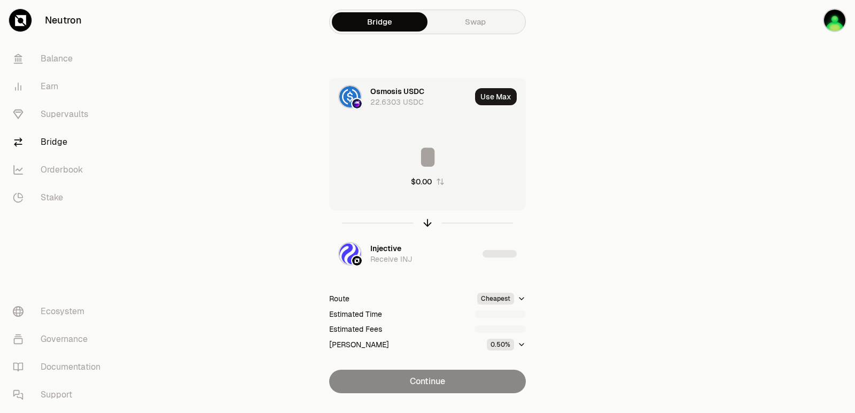
click at [413, 155] on input at bounding box center [428, 157] width 196 height 32
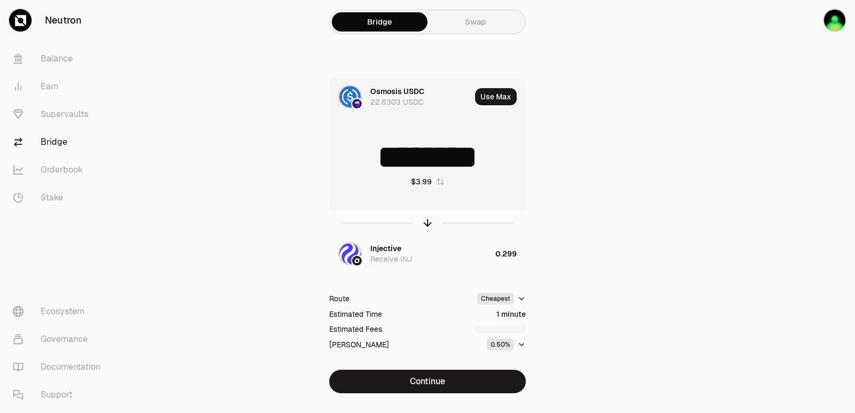
type input "********"
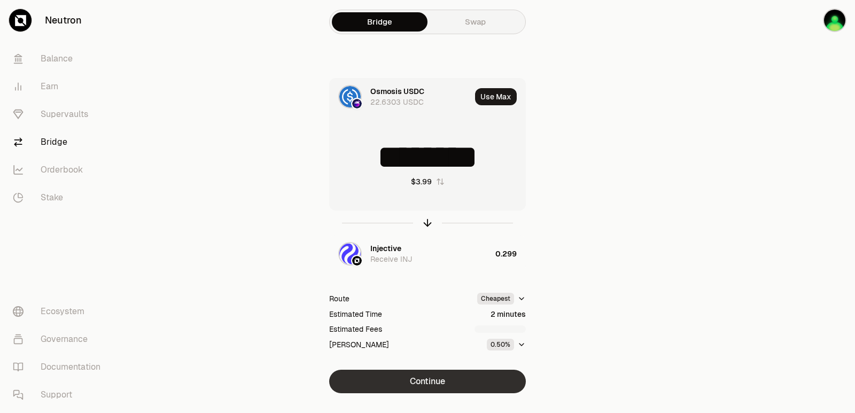
click at [407, 387] on button "Continue" at bounding box center [427, 382] width 197 height 24
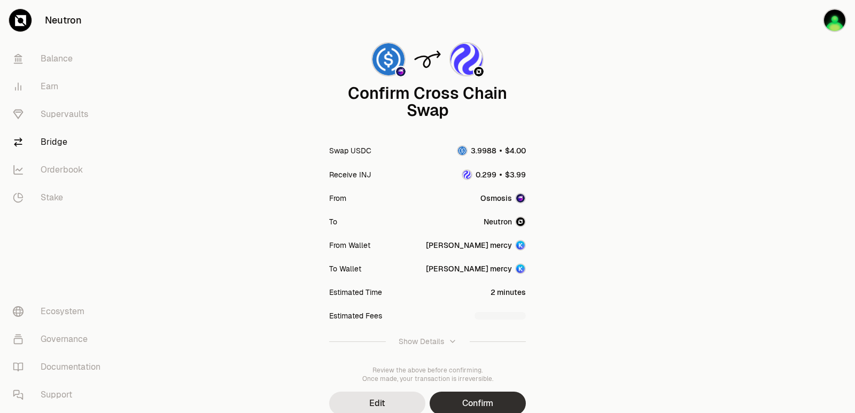
scroll to position [88, 0]
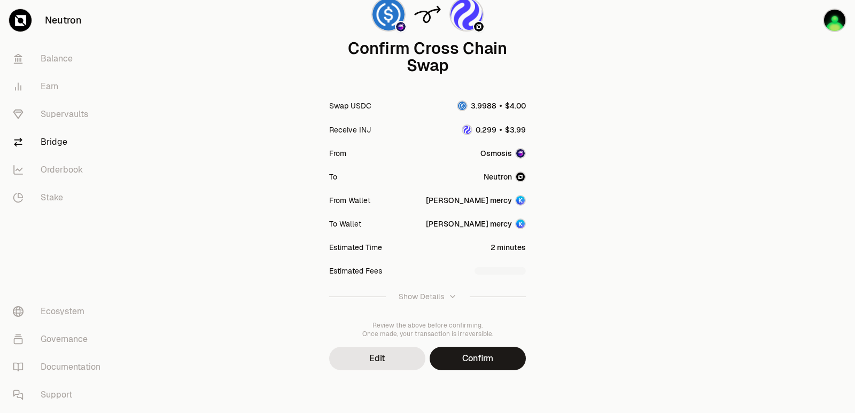
click at [469, 353] on button "Confirm" at bounding box center [478, 359] width 96 height 24
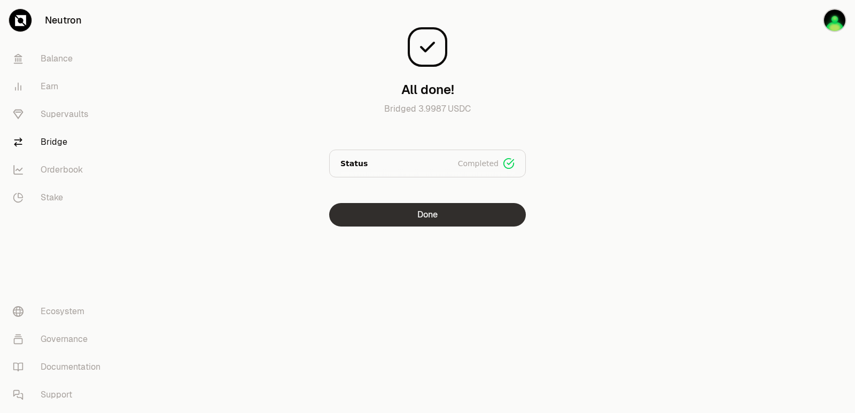
click at [422, 204] on button "Done" at bounding box center [427, 215] width 197 height 24
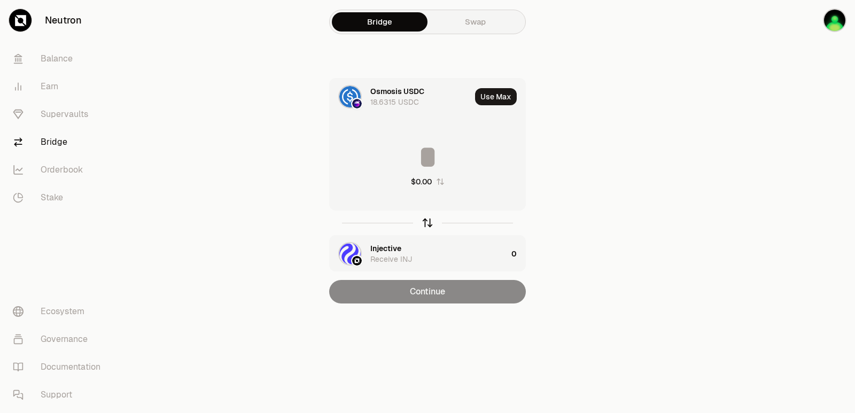
click at [427, 225] on icon "button" at bounding box center [427, 223] width 0 height 7
click at [494, 104] on button "Use Max" at bounding box center [496, 96] width 42 height 17
type input "**********"
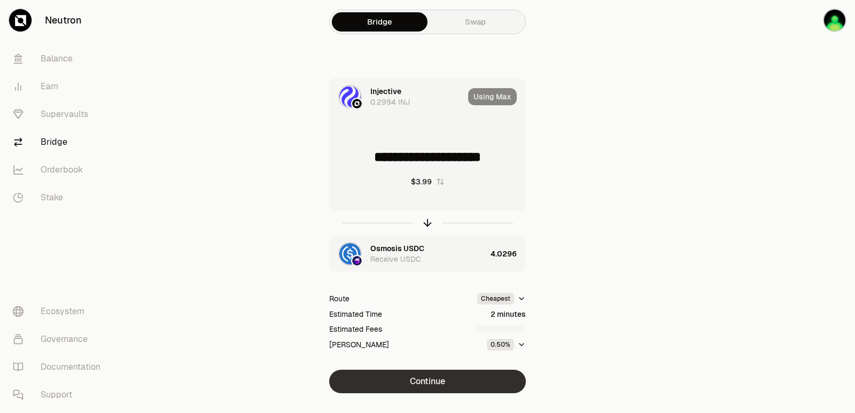
click at [423, 382] on button "Continue" at bounding box center [427, 382] width 197 height 24
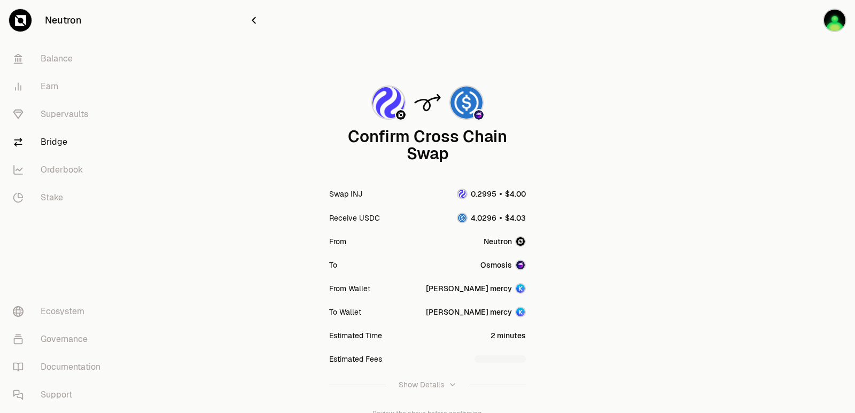
scroll to position [88, 0]
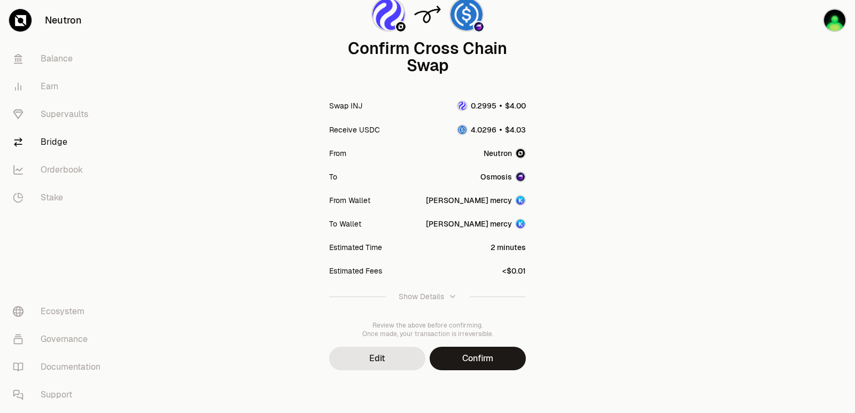
click at [472, 357] on button "Confirm" at bounding box center [478, 359] width 96 height 24
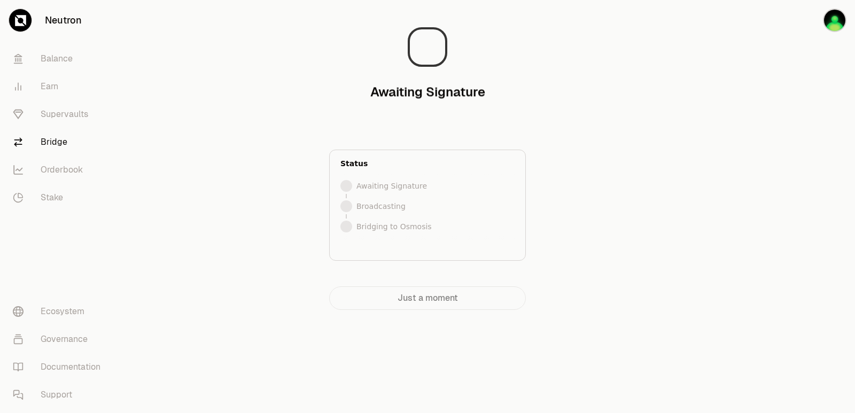
scroll to position [0, 0]
